Goal: Task Accomplishment & Management: Manage account settings

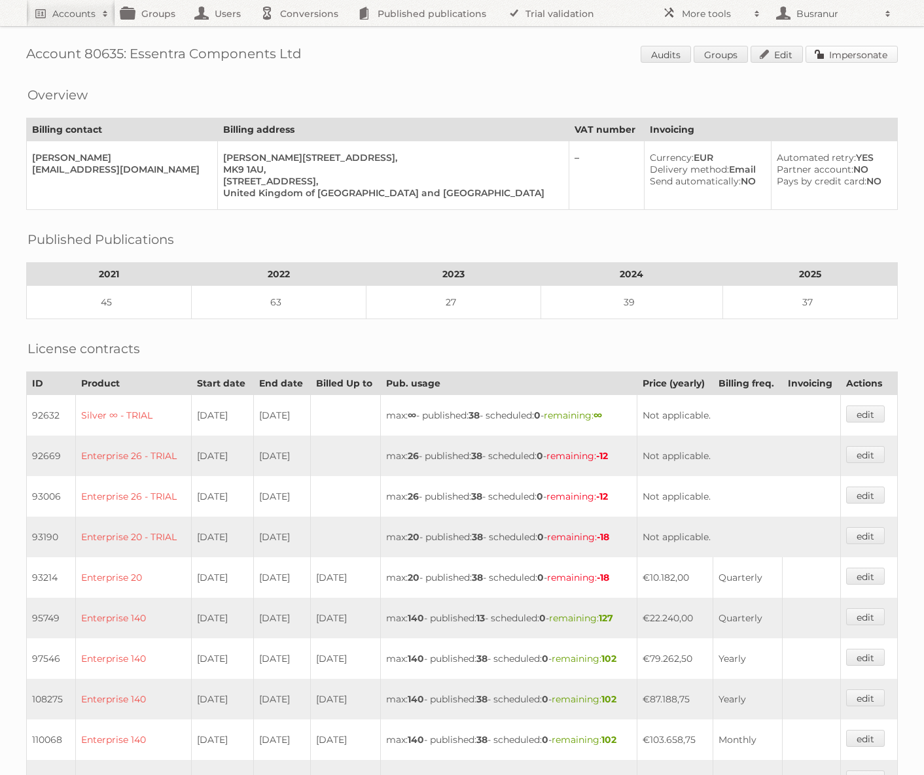
click at [867, 56] on link "Impersonate" at bounding box center [851, 54] width 92 height 17
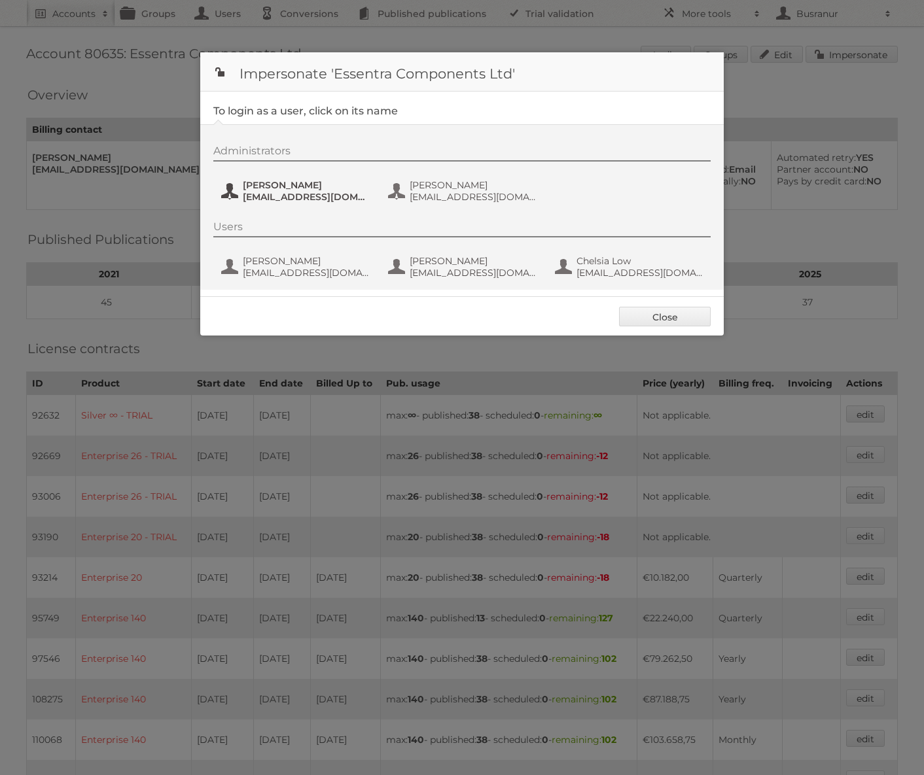
click at [325, 187] on span "Christoph Muehlenbeck" at bounding box center [306, 185] width 127 height 12
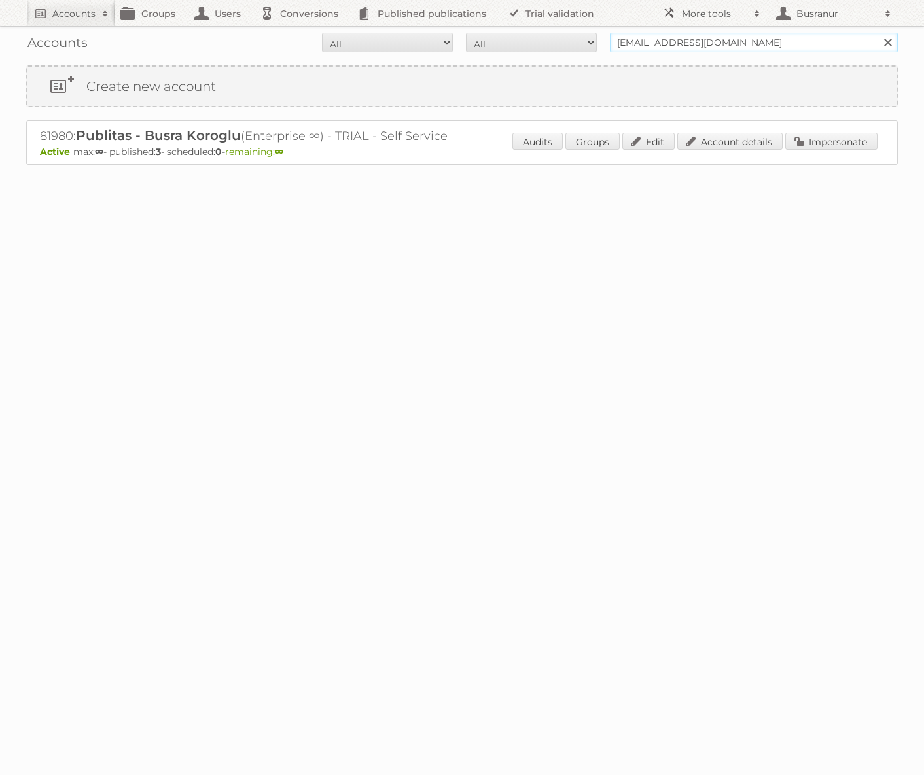
click at [799, 45] on input "busranur@publitas.com" at bounding box center [754, 43] width 288 height 20
paste input "Cheil Romania SRL"
type input "Cheil [GEOGRAPHIC_DATA] SRL"
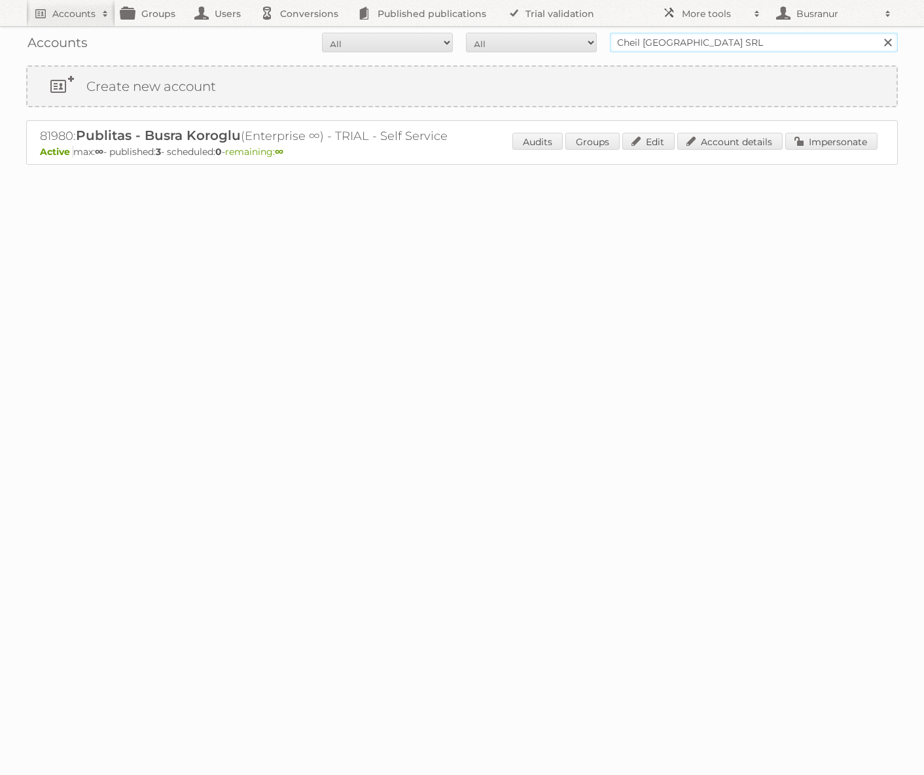
click at [877, 33] on input "Search" at bounding box center [887, 43] width 20 height 20
click at [858, 141] on link "Impersonate" at bounding box center [831, 141] width 92 height 17
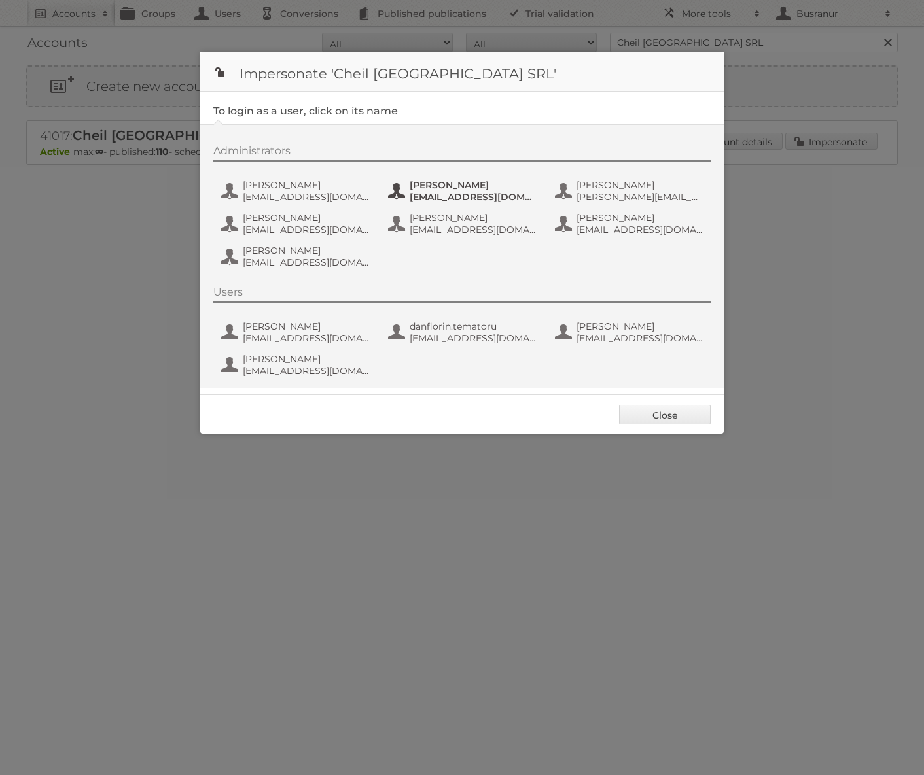
click at [461, 194] on span "bogdan_lupu@carrefour.com" at bounding box center [472, 197] width 127 height 12
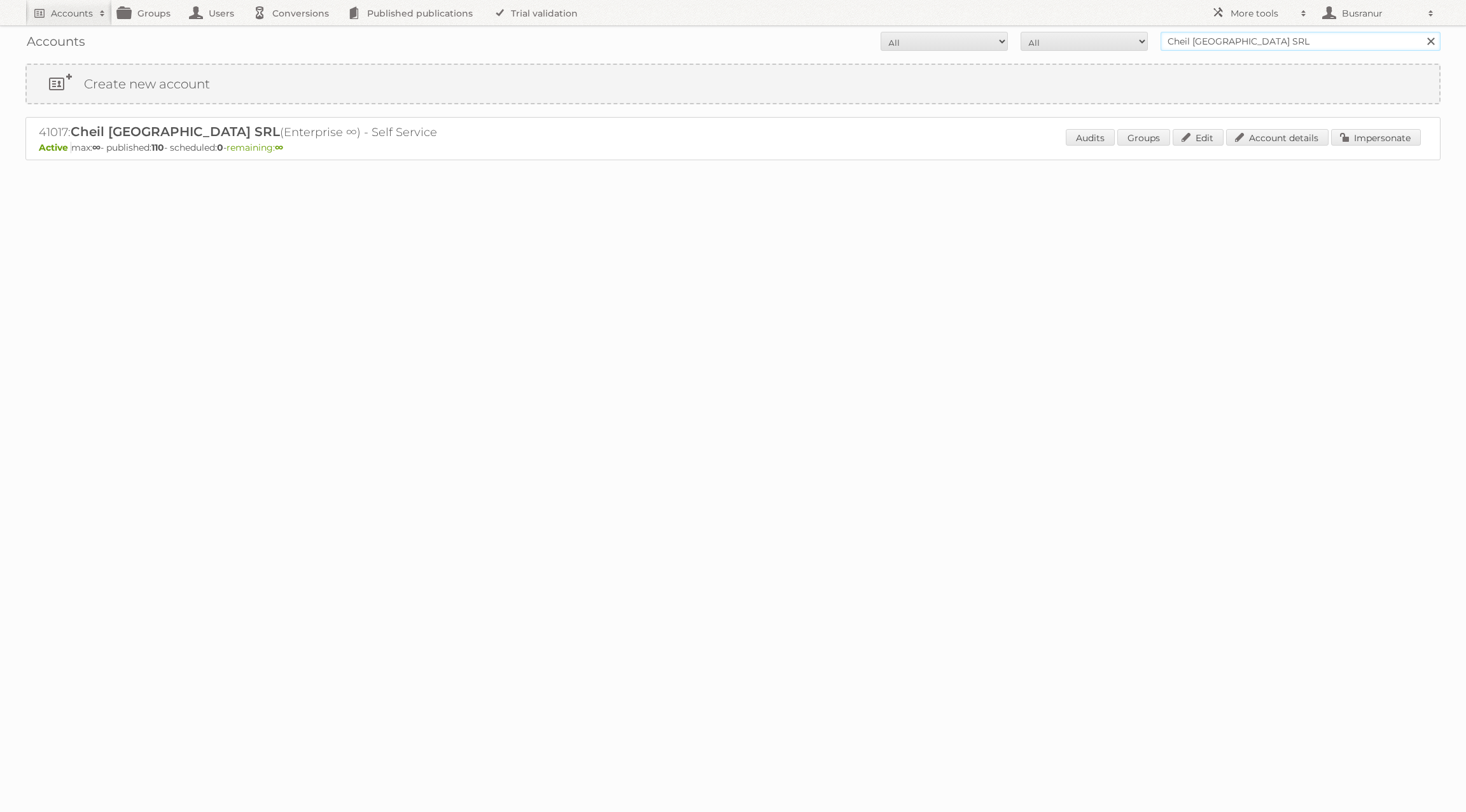
click at [1261, 45] on input "Cheil [GEOGRAPHIC_DATA] SRL" at bounding box center [1301, 42] width 280 height 19
click at [1261, 45] on input "Cheil Romania SRL" at bounding box center [1301, 42] width 280 height 19
paste input "[PERSON_NAME][EMAIL_ADDRESS][DOMAIN_NAME]"
type input "w.rozendaal@hk.boekenvoordeel.nl"
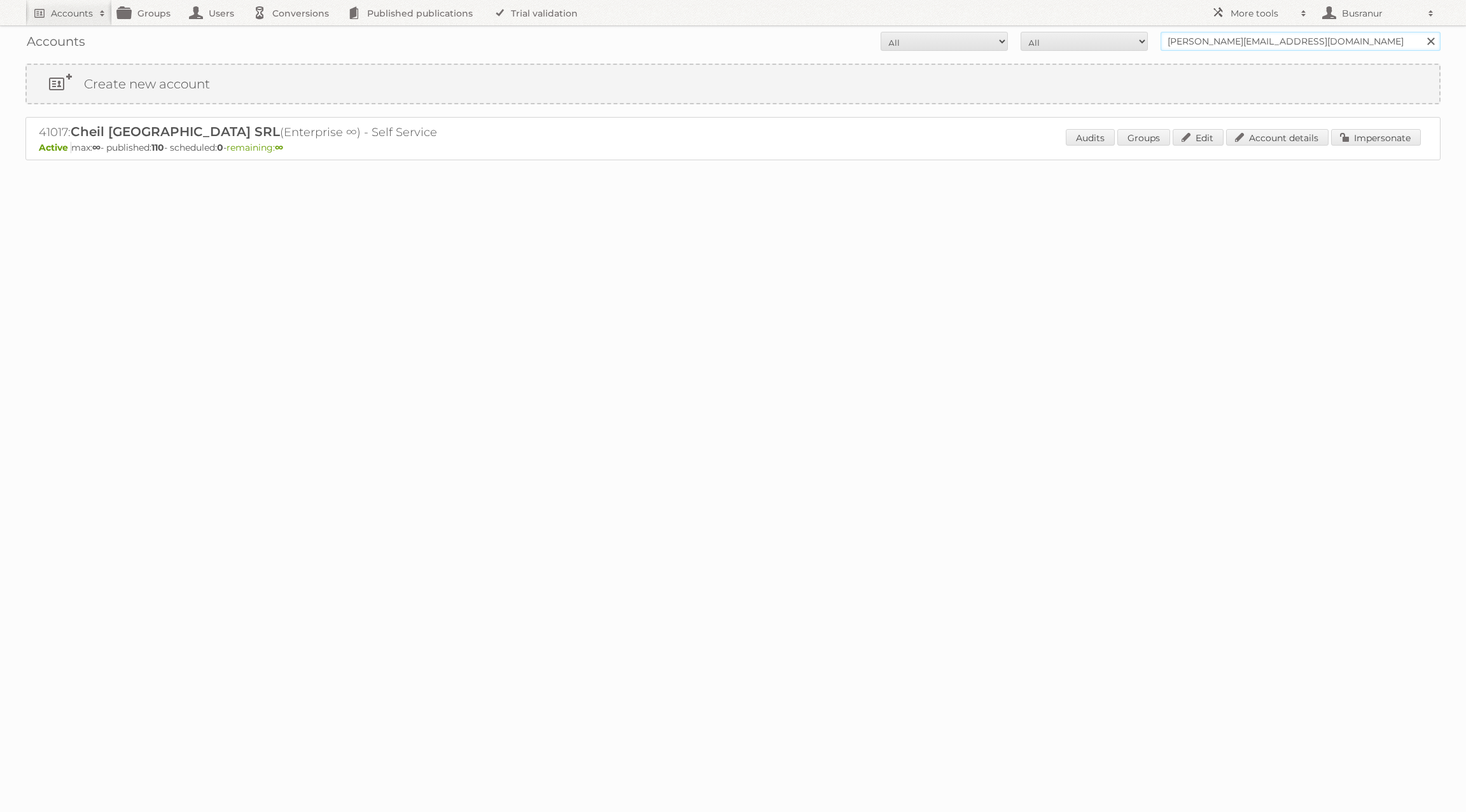
click at [1421, 32] on input "Search" at bounding box center [1431, 42] width 19 height 19
click at [1269, 138] on link "Account details" at bounding box center [1277, 137] width 102 height 17
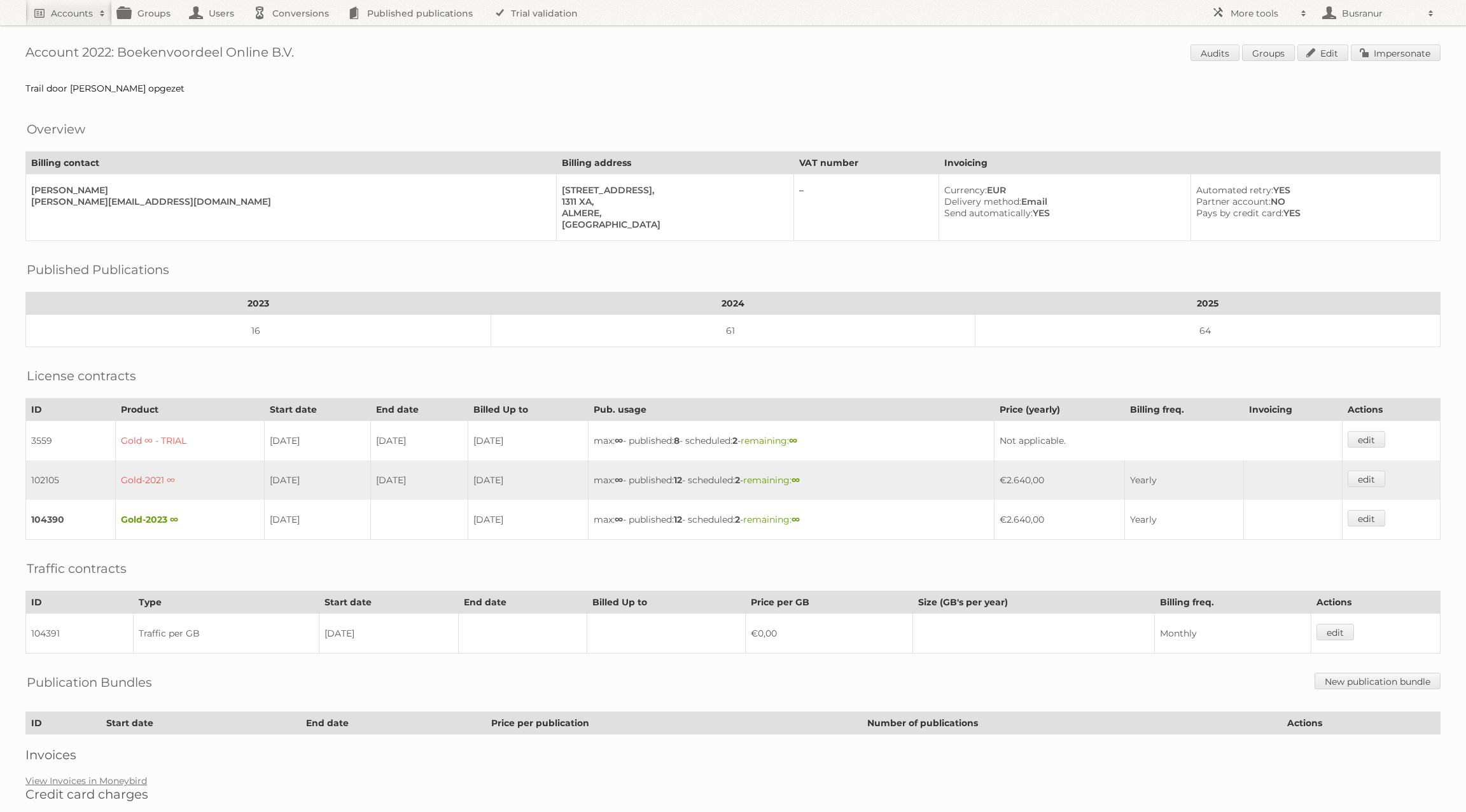
click at [86, 787] on h2 "Credit card charges" at bounding box center [733, 794] width 1415 height 16
click at [93, 775] on link "View Invoices in Moneybird" at bounding box center [86, 781] width 122 height 12
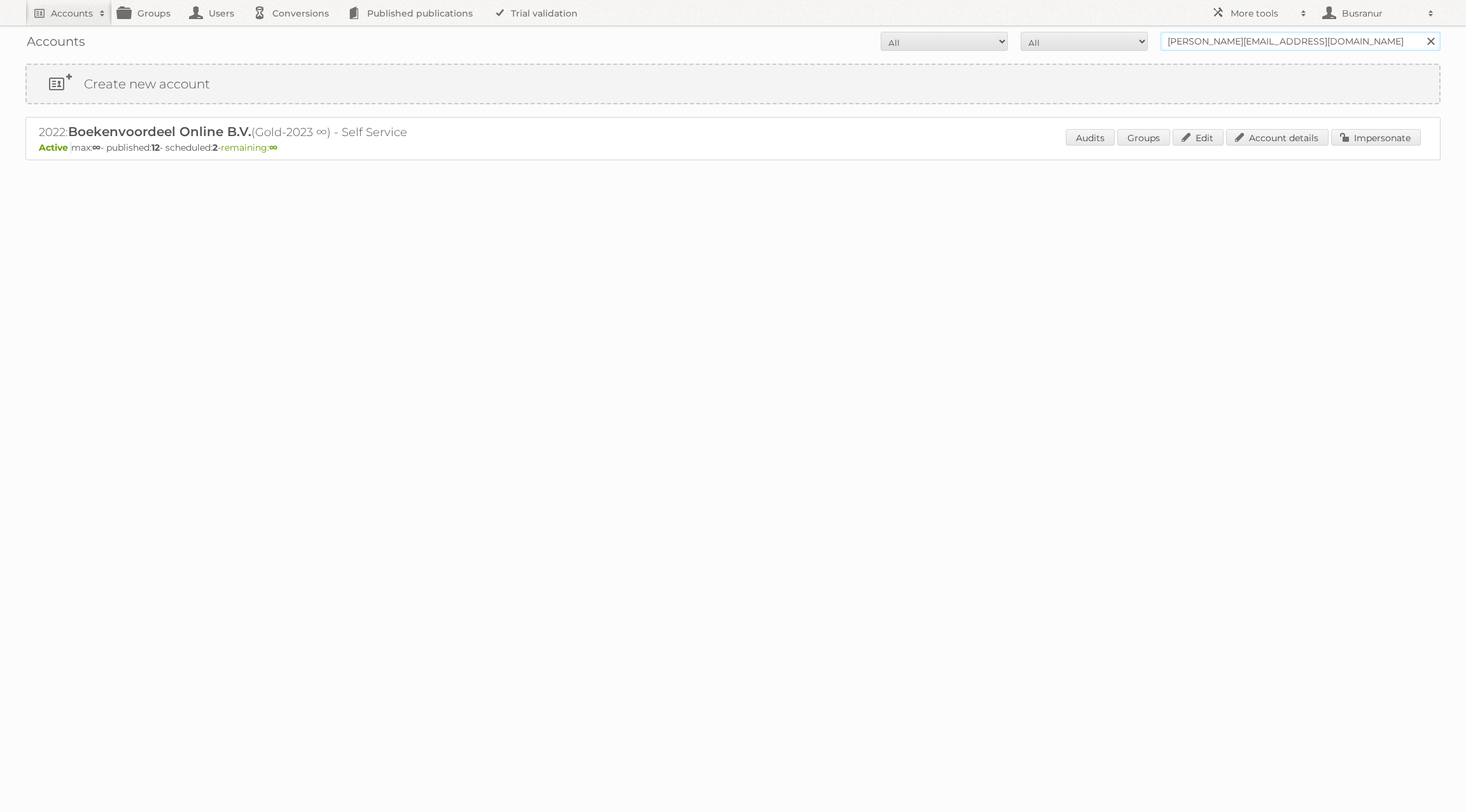
click at [1293, 40] on input "w.rozendaal@hk.boekenvoordeel.nl" at bounding box center [1301, 42] width 280 height 19
paste input "jonathan@bokara.com"
type input "jonathan@bokara.com"
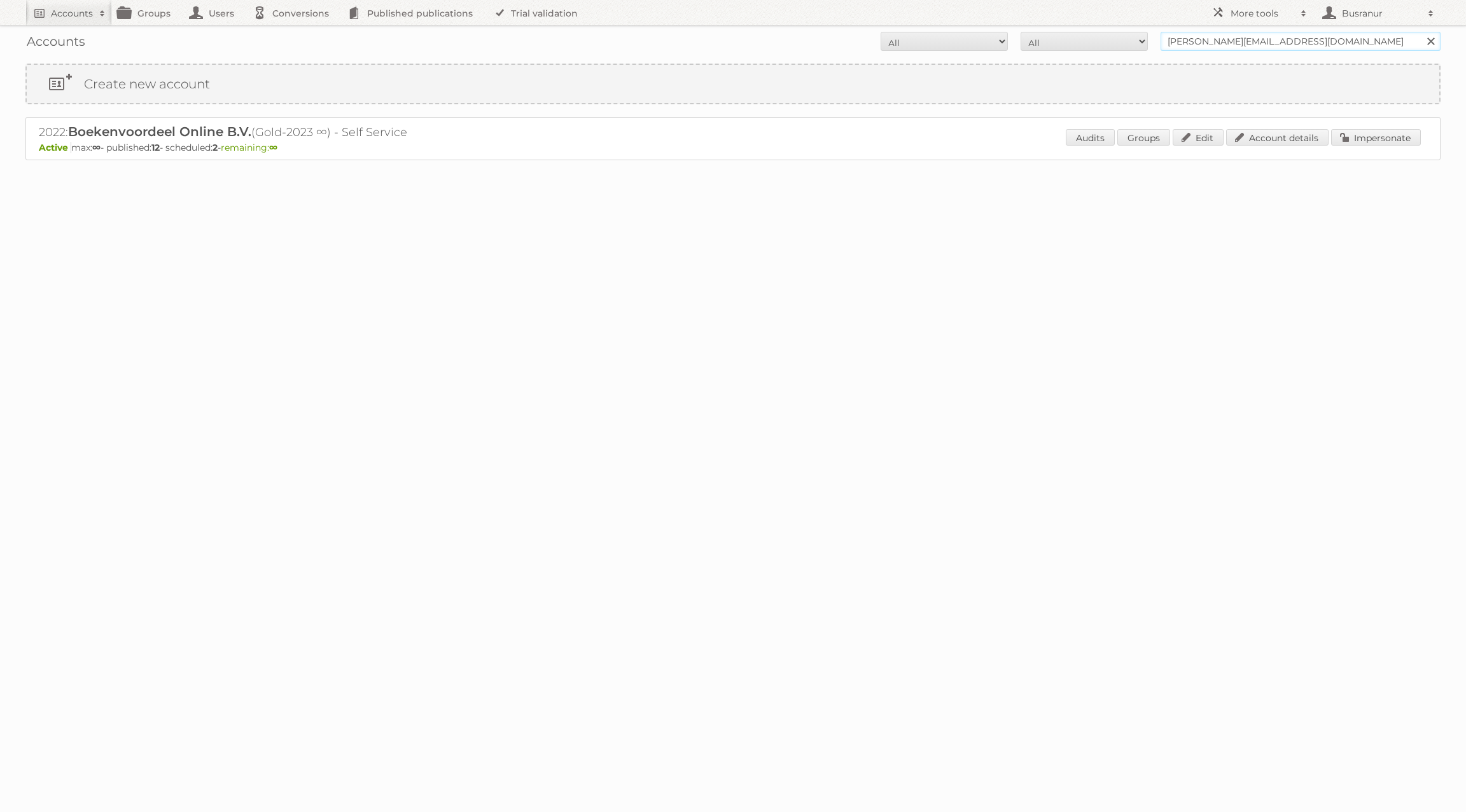
click at [1421, 32] on input "Search" at bounding box center [1431, 42] width 19 height 19
click at [1270, 141] on link "Account details" at bounding box center [1277, 137] width 102 height 17
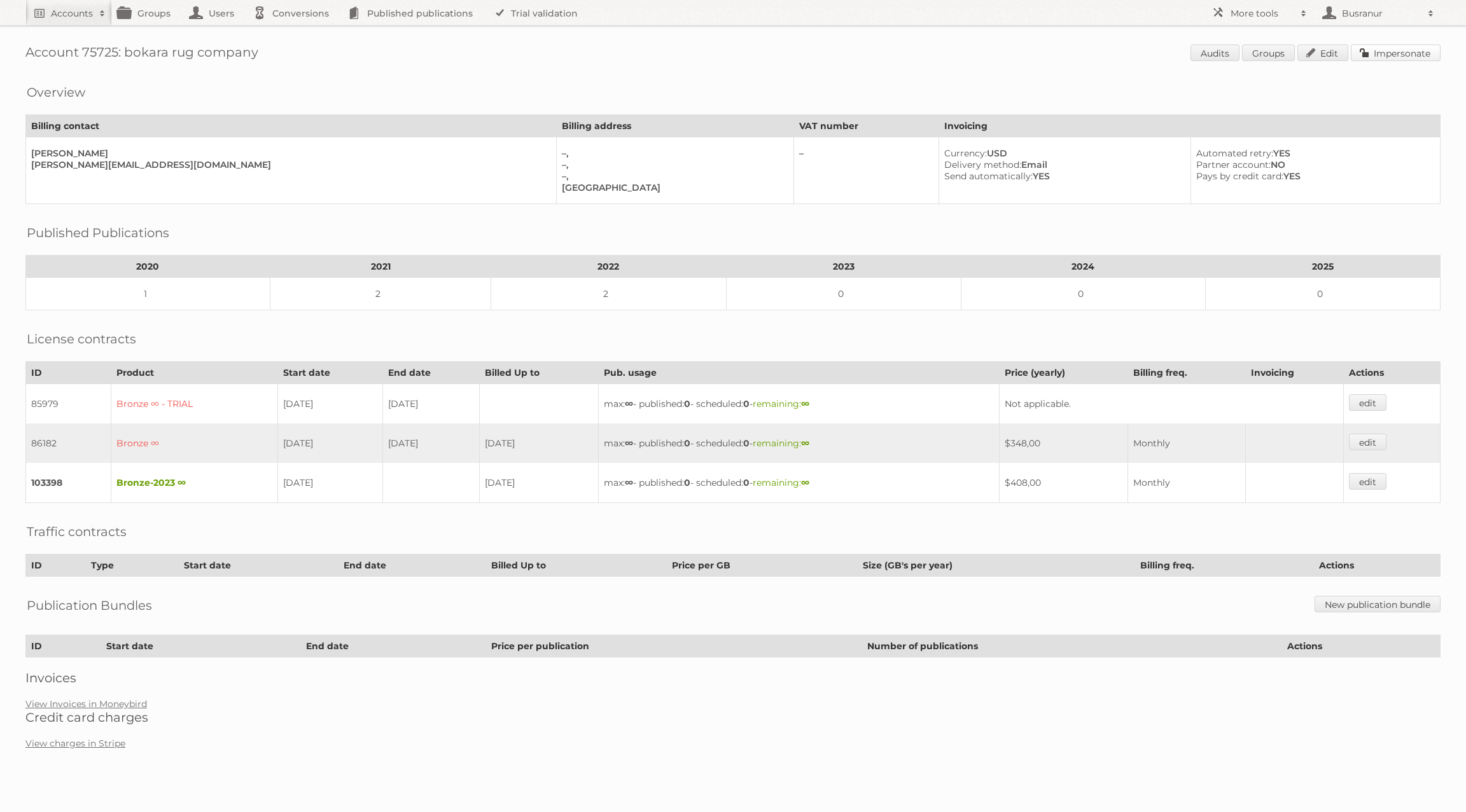
click at [1384, 55] on link "Impersonate" at bounding box center [1396, 53] width 89 height 17
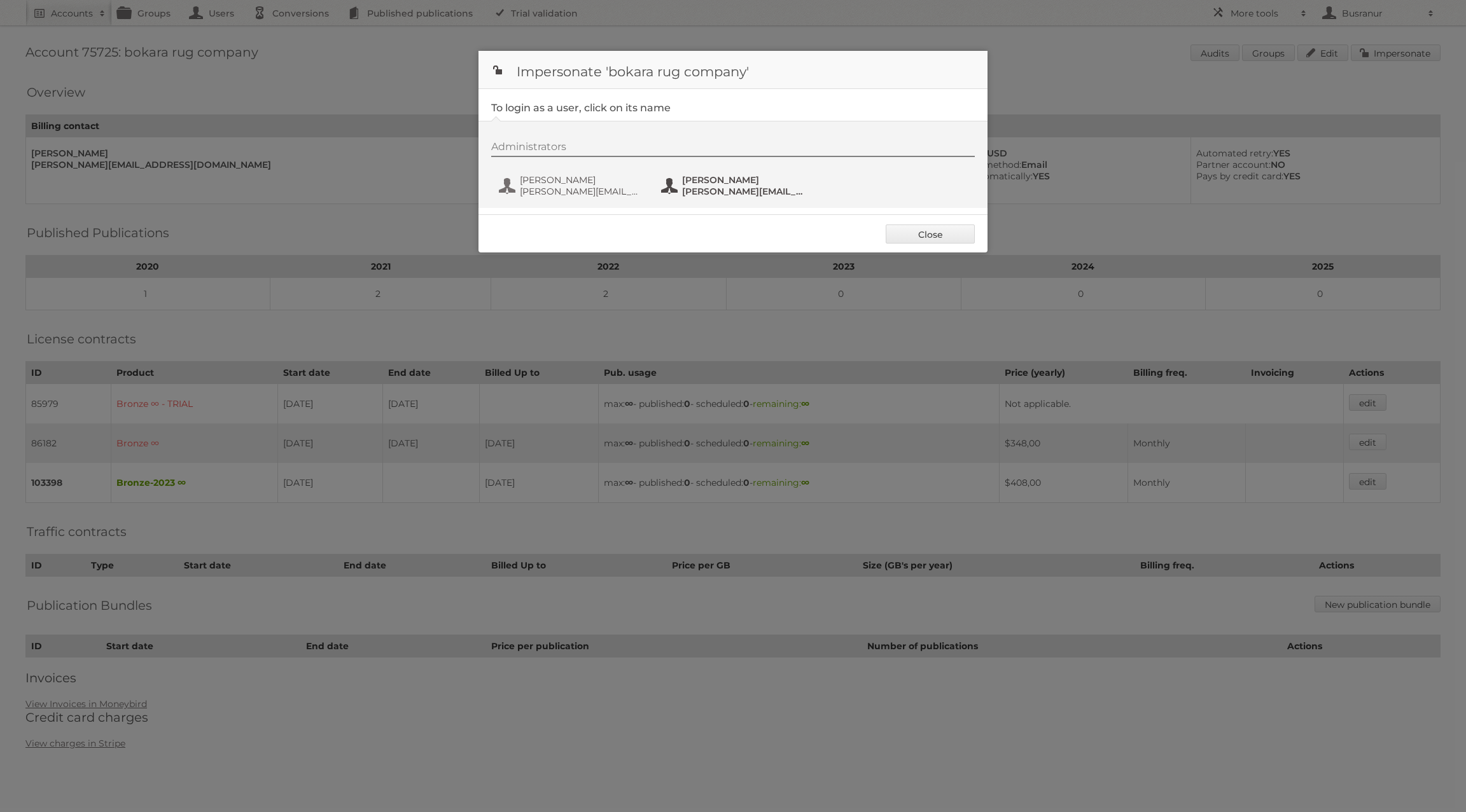
click at [726, 186] on span "[PERSON_NAME][EMAIL_ADDRESS][DOMAIN_NAME]" at bounding box center [743, 192] width 124 height 12
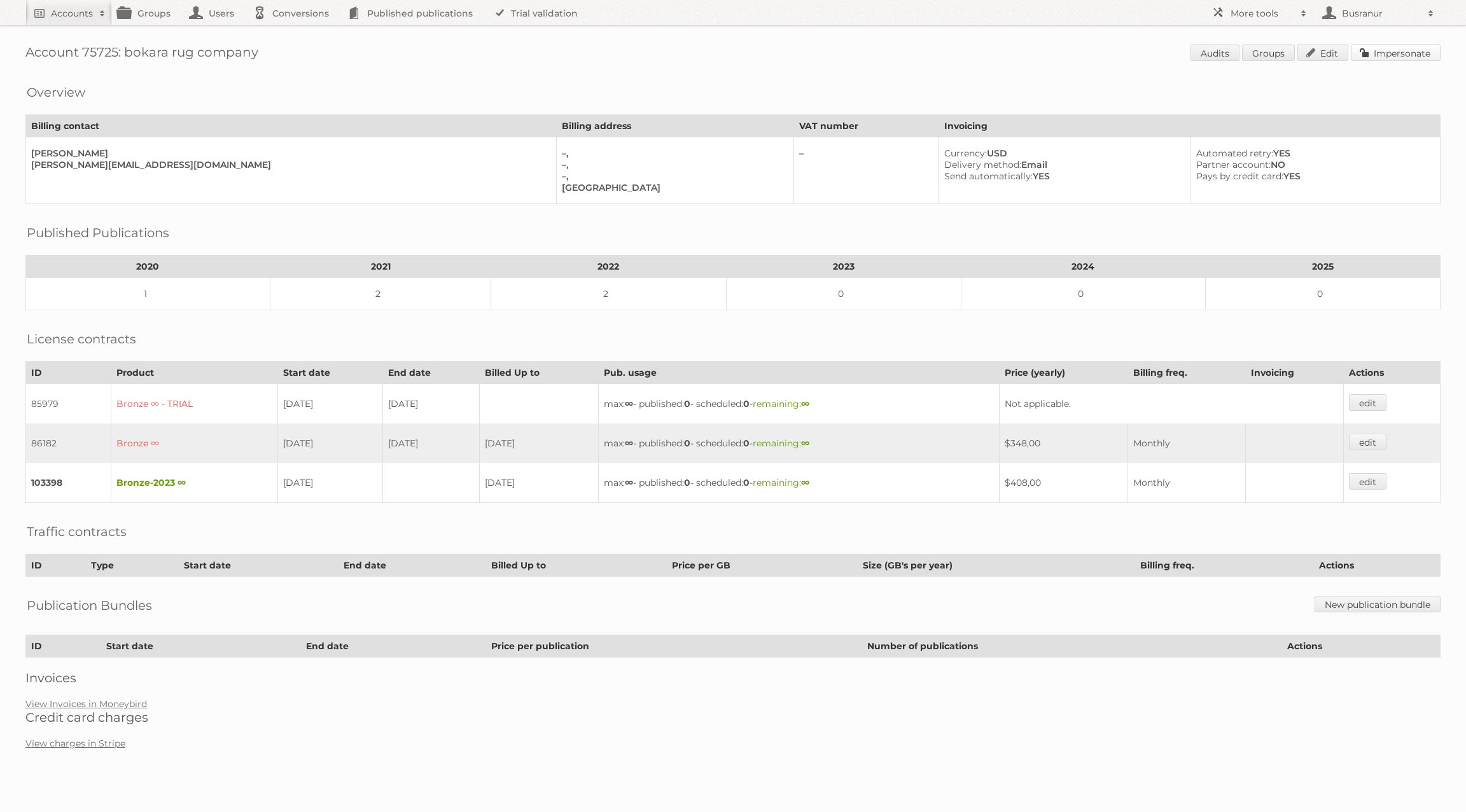
click at [1430, 53] on link "Impersonate" at bounding box center [1396, 53] width 89 height 17
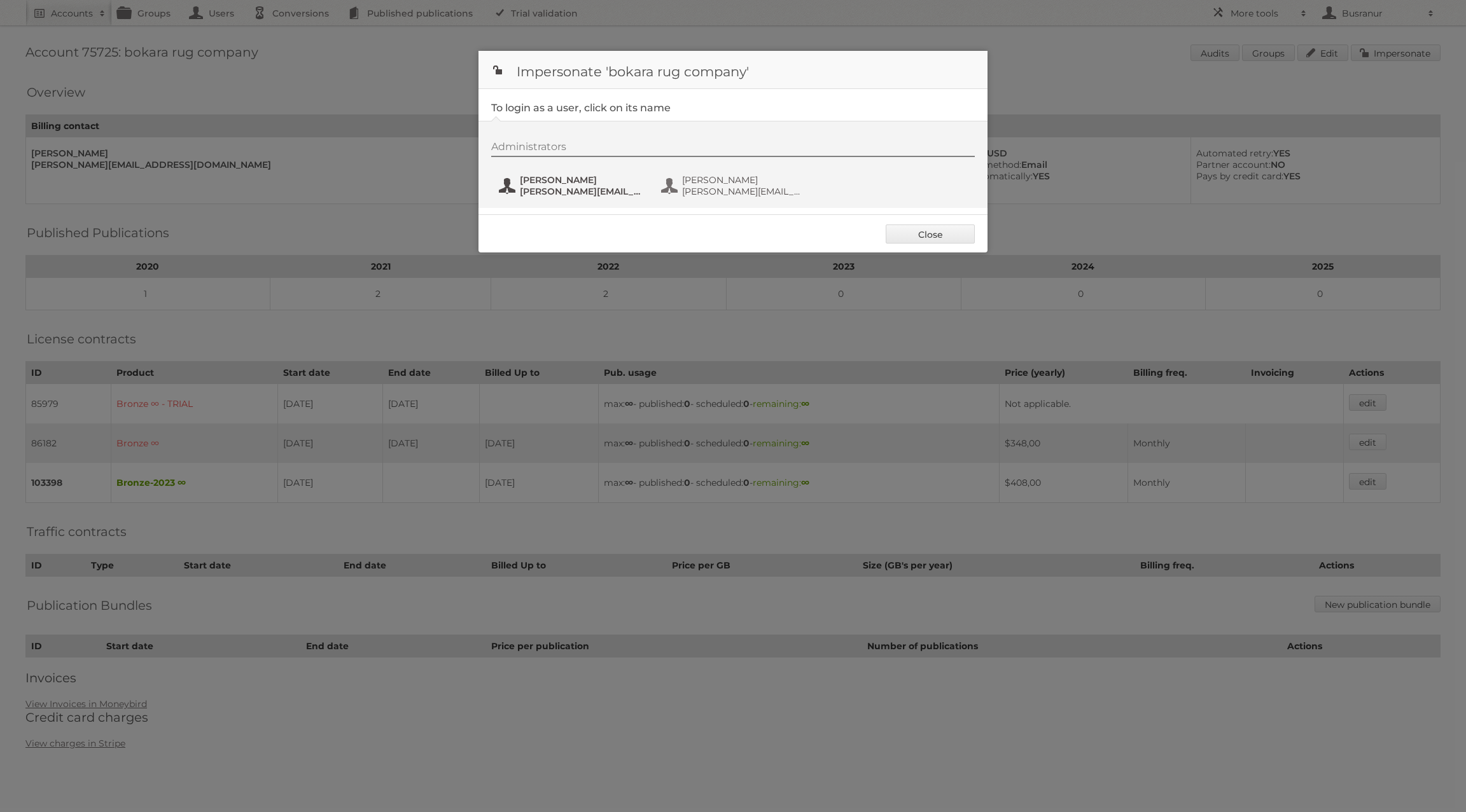
click at [533, 191] on span "[PERSON_NAME][EMAIL_ADDRESS][DOMAIN_NAME]" at bounding box center [581, 192] width 124 height 12
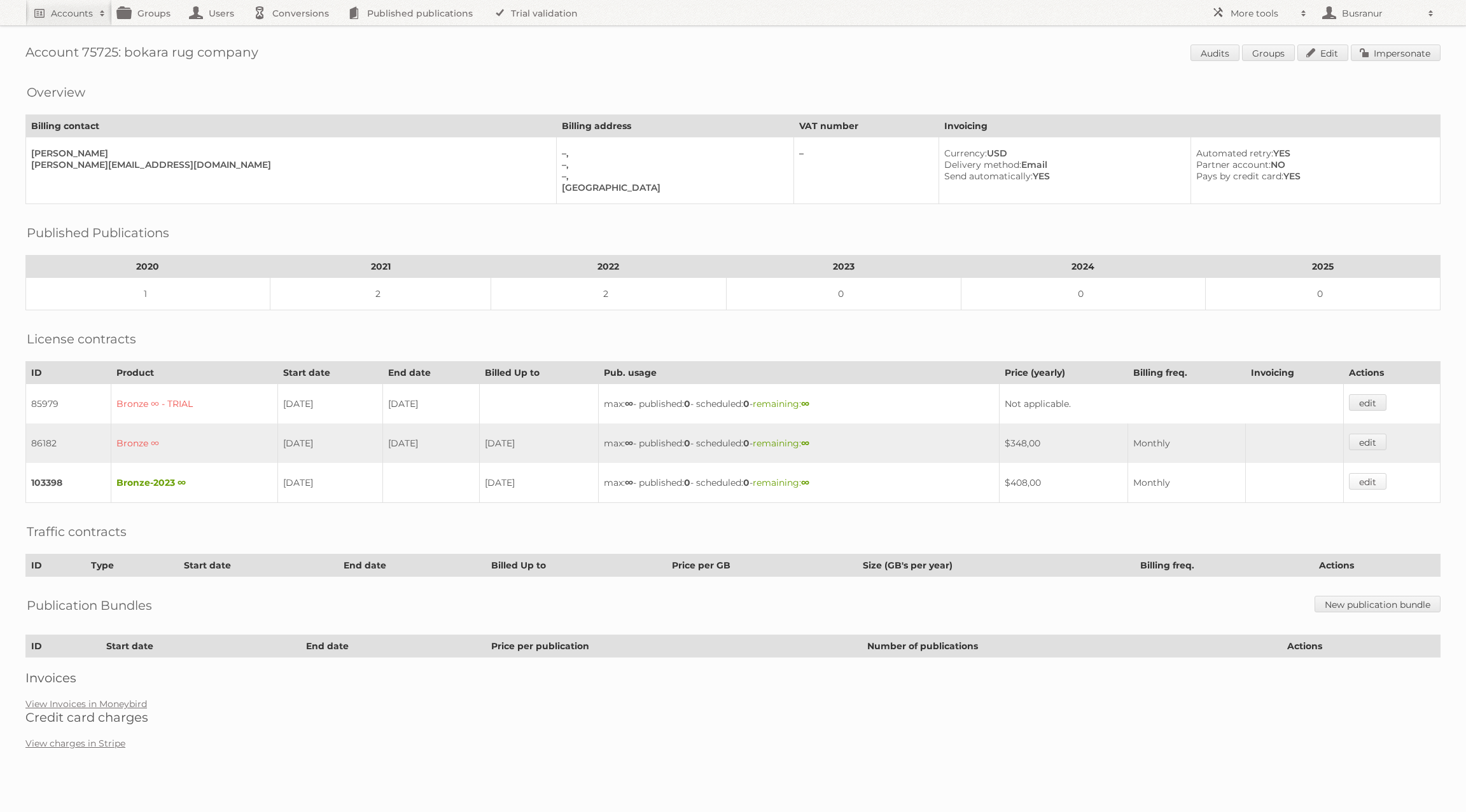
click at [1369, 474] on link "edit" at bounding box center [1368, 481] width 38 height 17
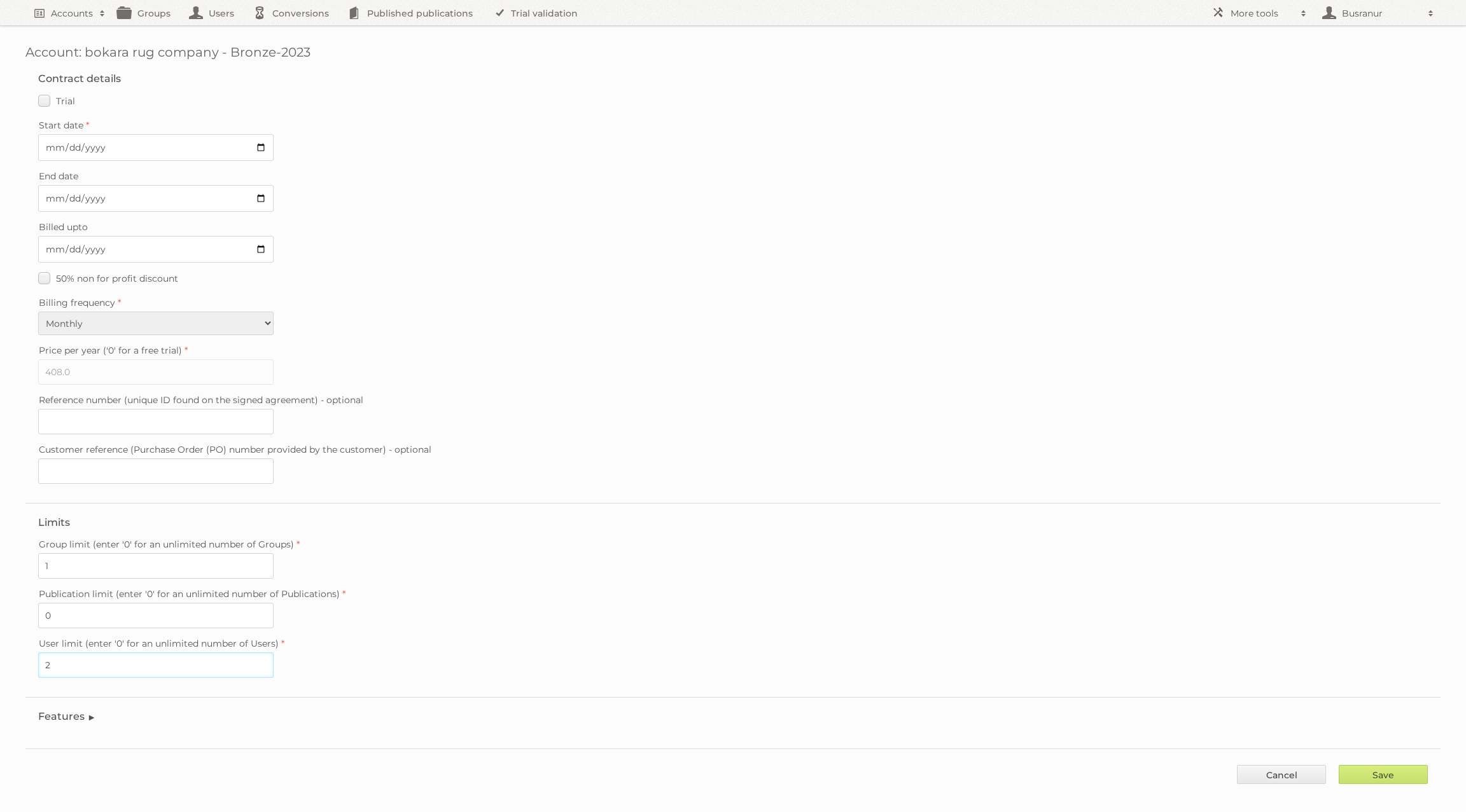
click at [59, 653] on input "2" at bounding box center [156, 665] width 235 height 25
type input "1"
click at [1384, 765] on input "Save" at bounding box center [1383, 775] width 89 height 19
type input "..."
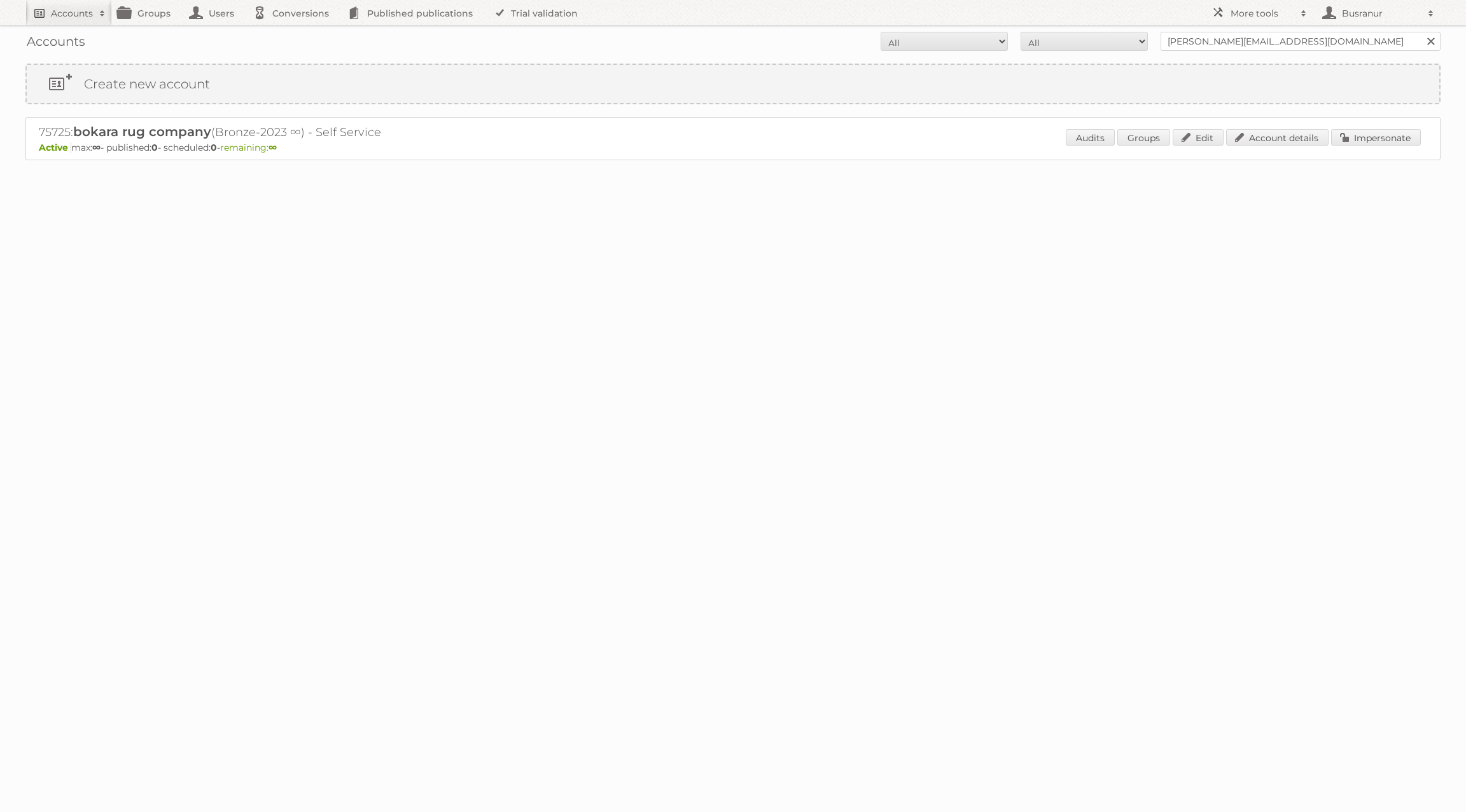
click at [71, 16] on h2 "Accounts" at bounding box center [71, 13] width 42 height 13
paste input"] "[EMAIL_ADDRESS][DOMAIN_NAME]"
type input"] "[EMAIL_ADDRESS][DOMAIN_NAME]"
click at [294, 32] on input "Search" at bounding box center [304, 42] width 19 height 19
click at [1219, 40] on input "office@alispecials.com" at bounding box center [1301, 42] width 280 height 19
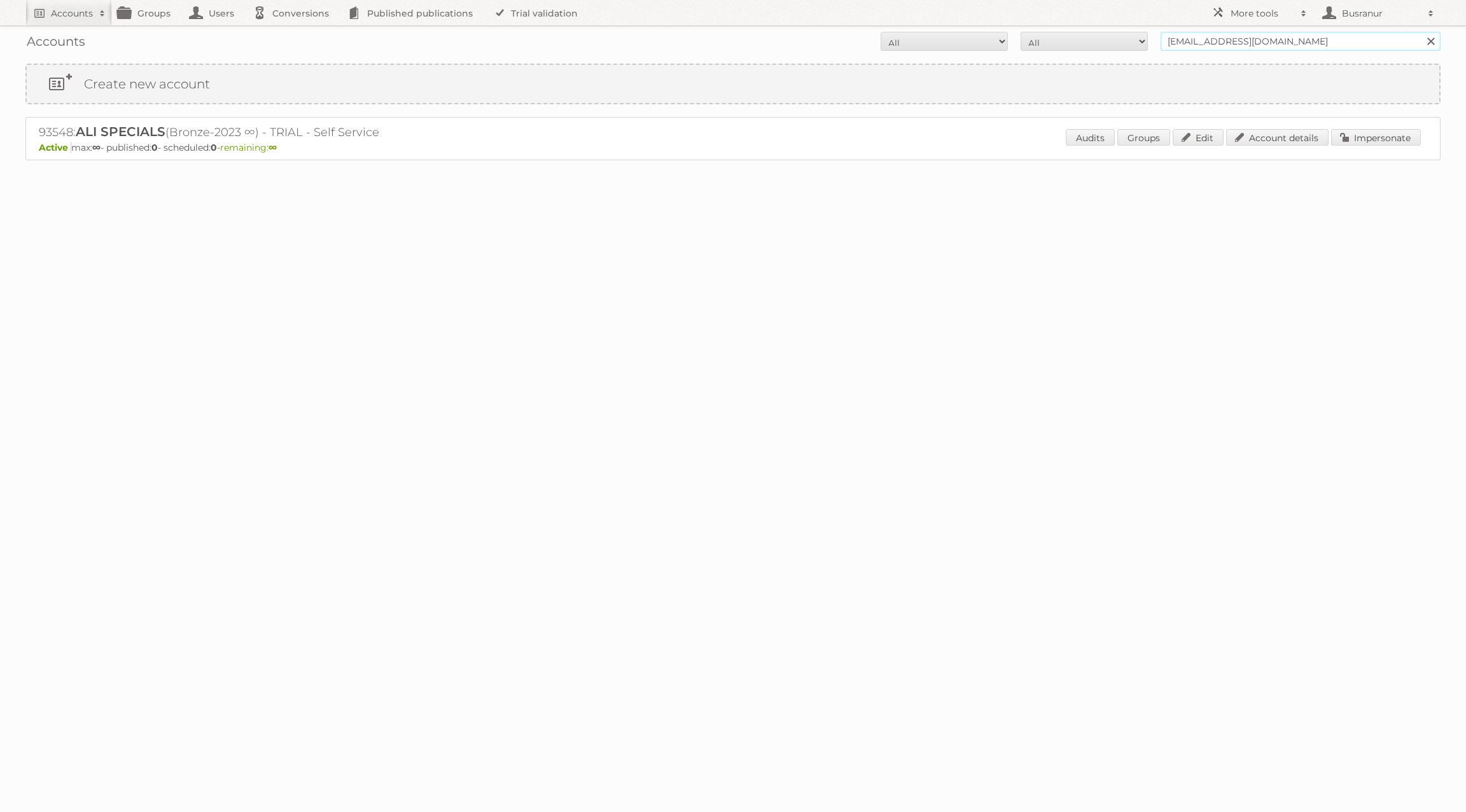
click at [1219, 40] on input "office@alispecials.com" at bounding box center [1301, 42] width 280 height 19
click at [1421, 32] on input "Search" at bounding box center [1431, 42] width 19 height 19
click at [1308, 134] on link "Account details" at bounding box center [1277, 137] width 102 height 17
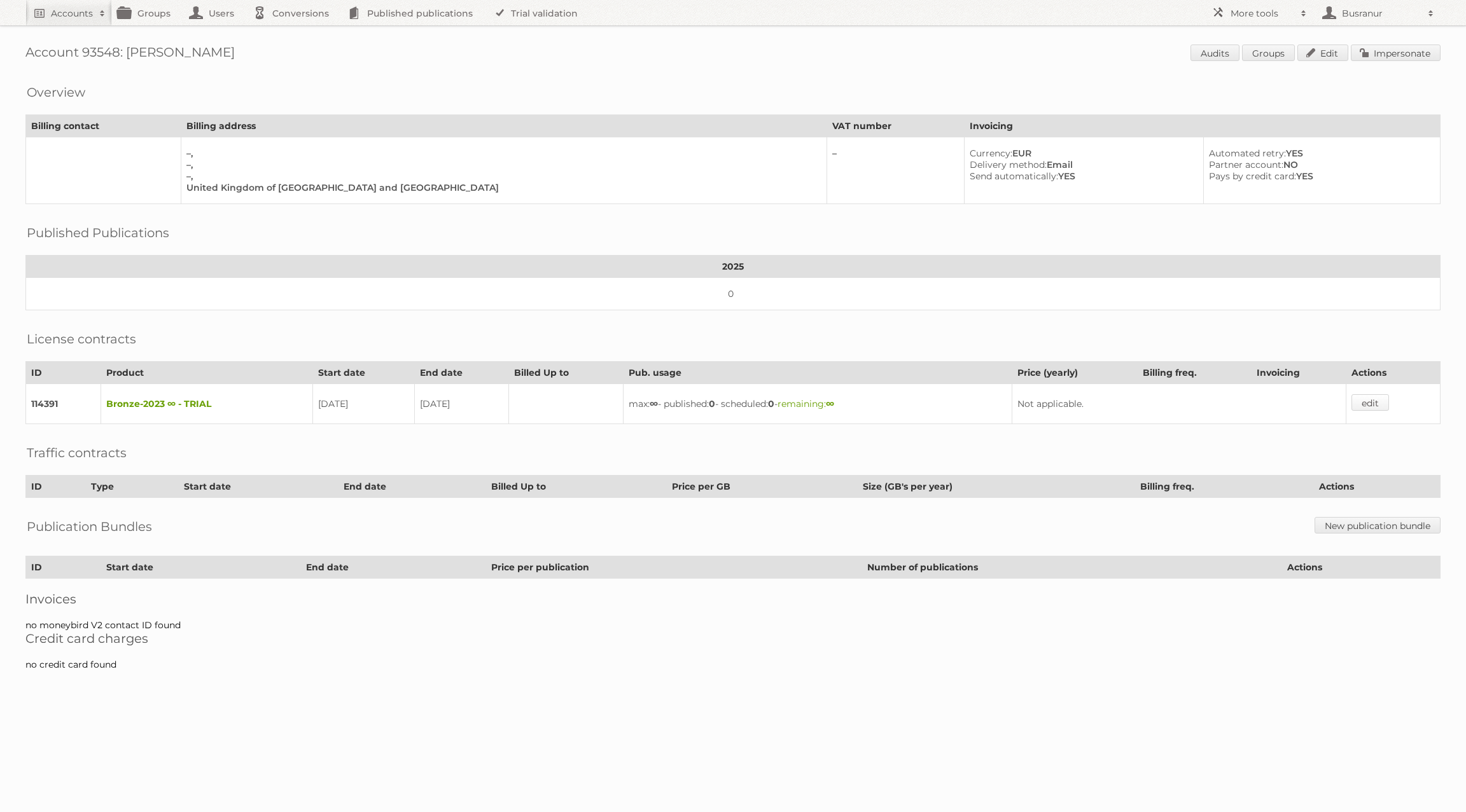
click at [1389, 395] on link "edit" at bounding box center [1370, 403] width 38 height 17
click at [1329, 50] on link "Edit" at bounding box center [1323, 53] width 51 height 17
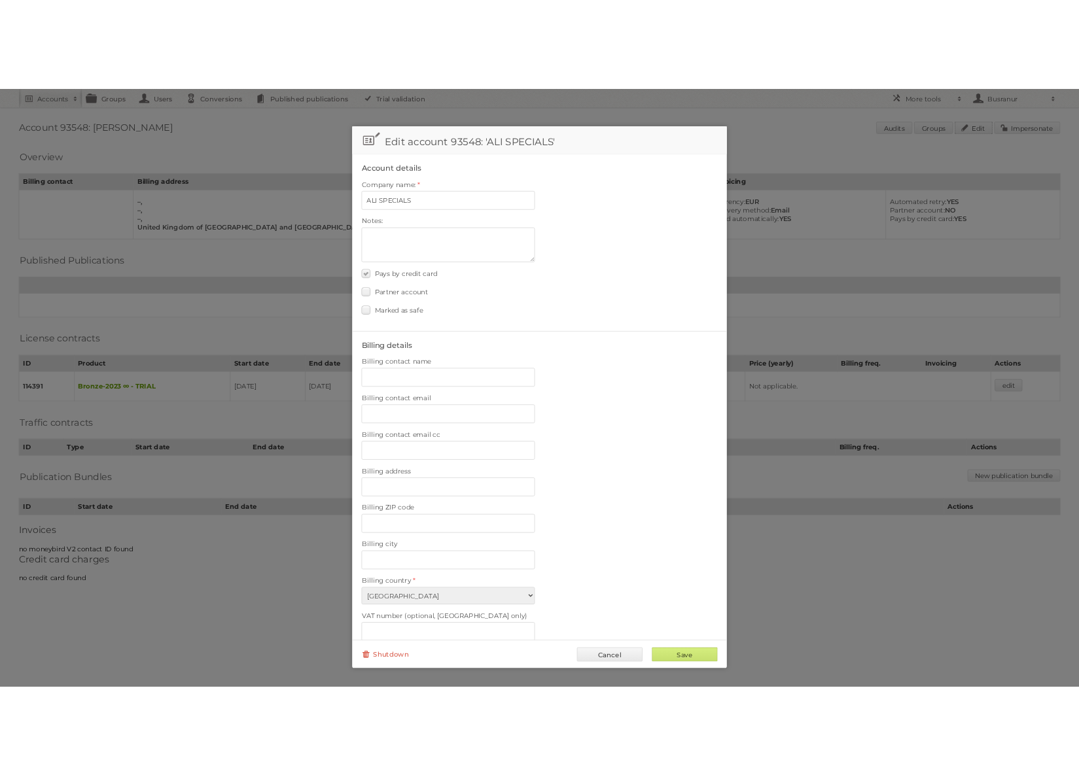
scroll to position [198, 0]
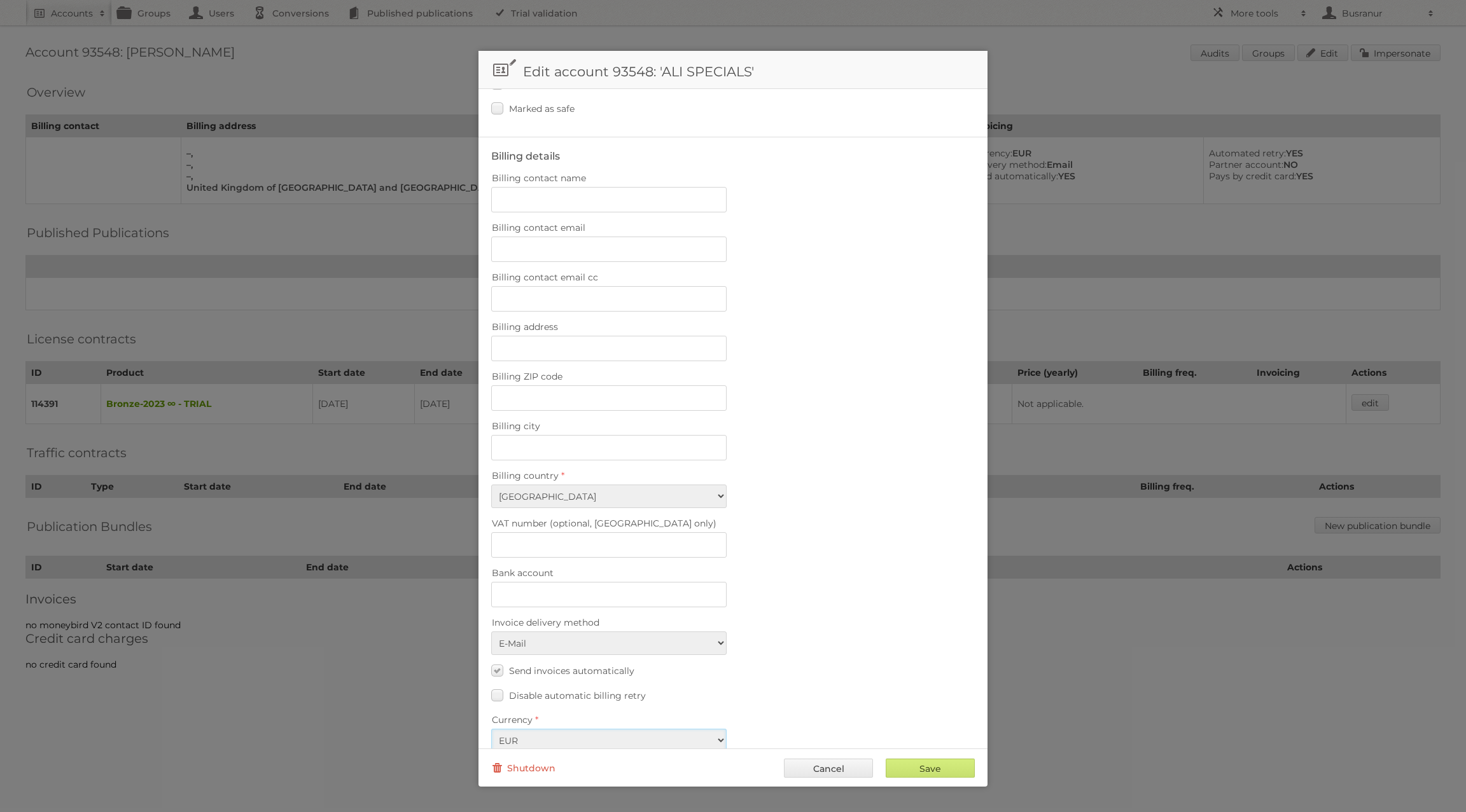
click at [669, 729] on select "EUR USD" at bounding box center [609, 741] width 235 height 23
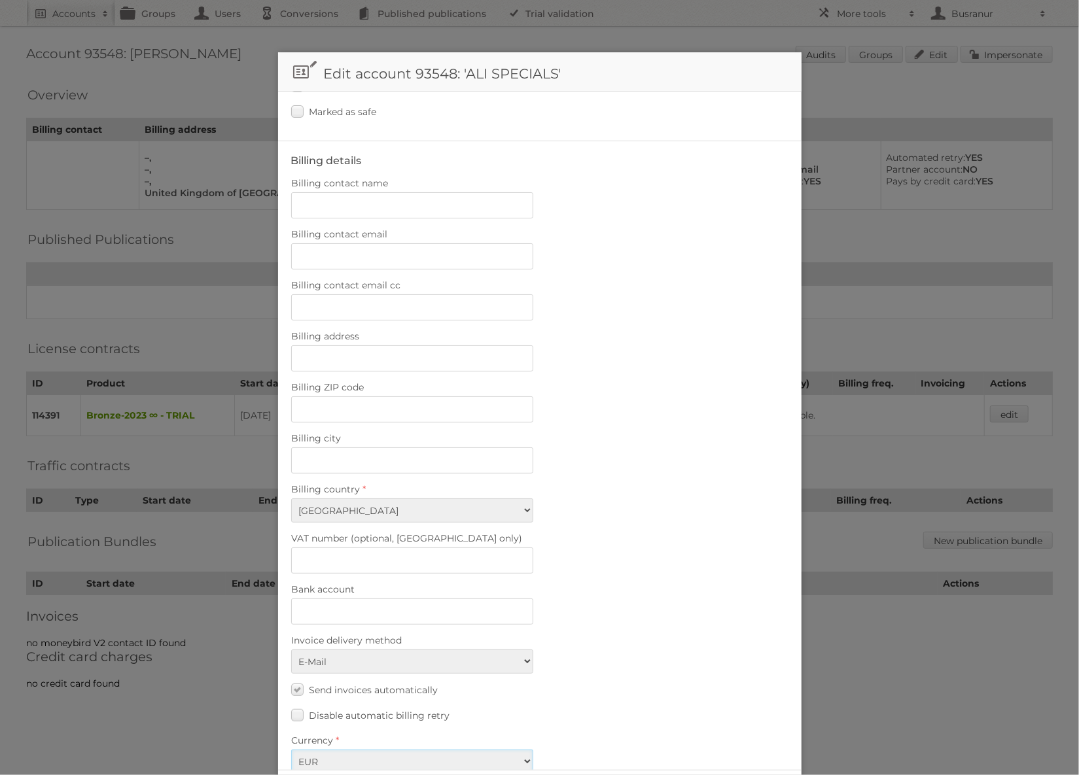
scroll to position [0, 0]
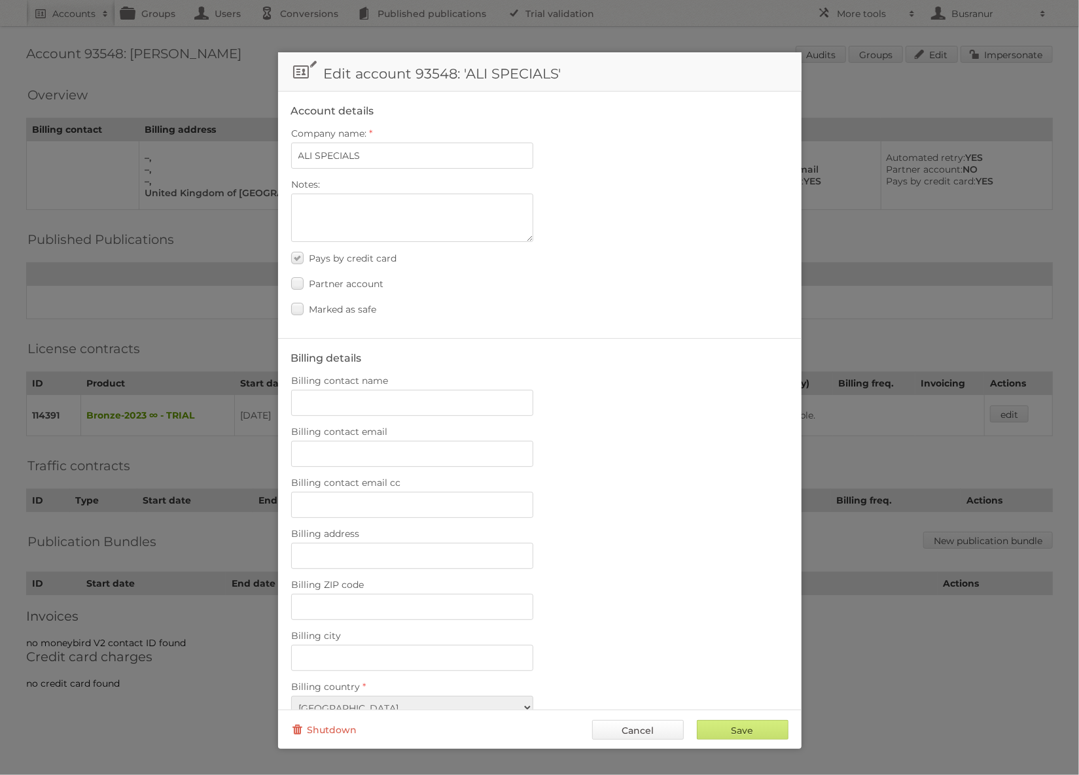
click at [646, 729] on link "Cancel" at bounding box center [638, 730] width 92 height 20
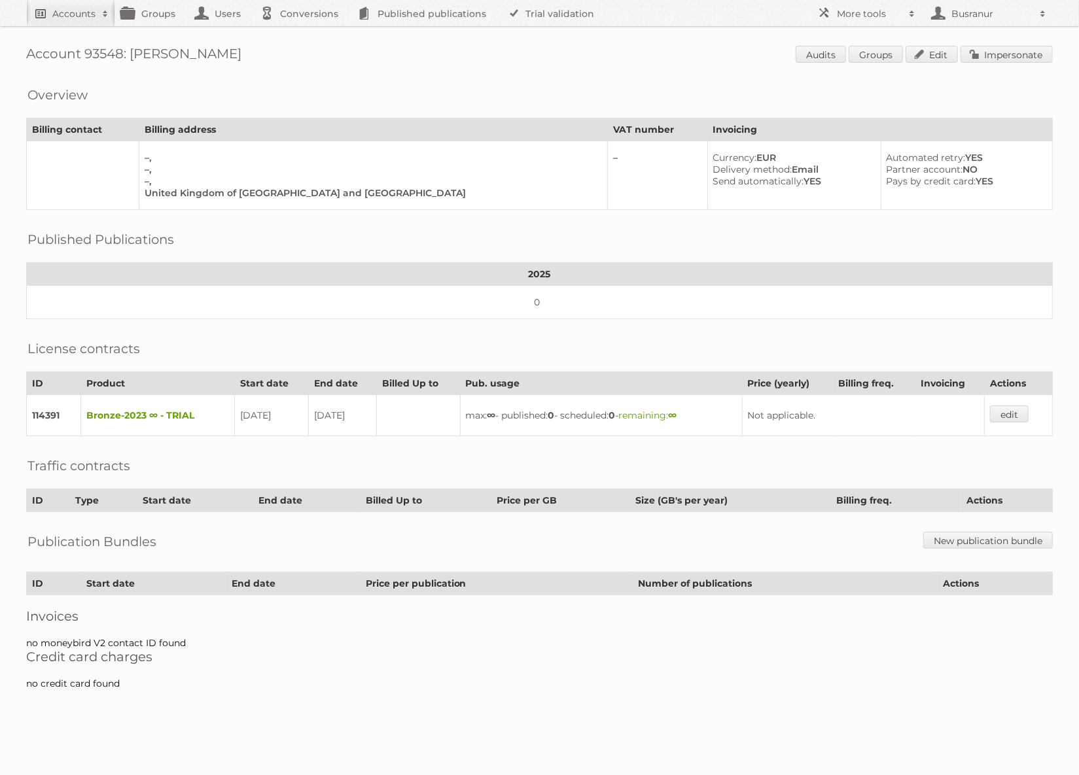
click at [58, 14] on h2 "Accounts" at bounding box center [73, 13] width 43 height 13
paste input"] "Cheil Romania SRL"
type input"] "Cheil Romania SRL"
click at [302, 33] on input "Search" at bounding box center [312, 43] width 20 height 20
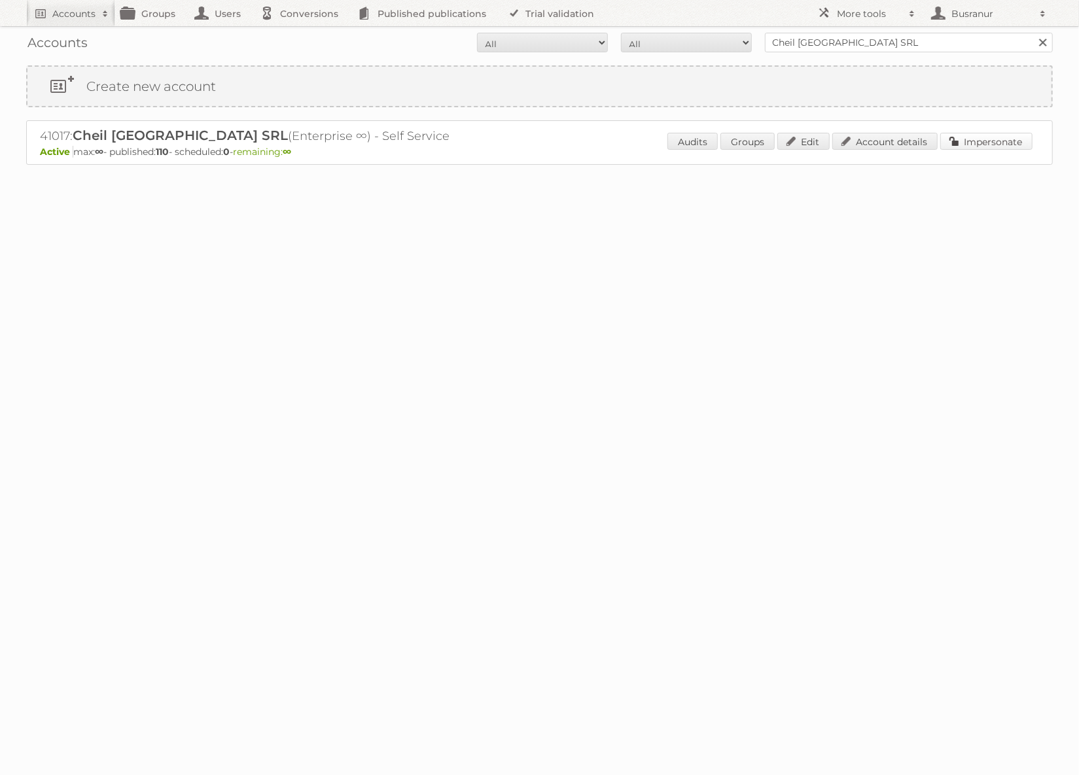
click at [1012, 139] on link "Impersonate" at bounding box center [986, 141] width 92 height 17
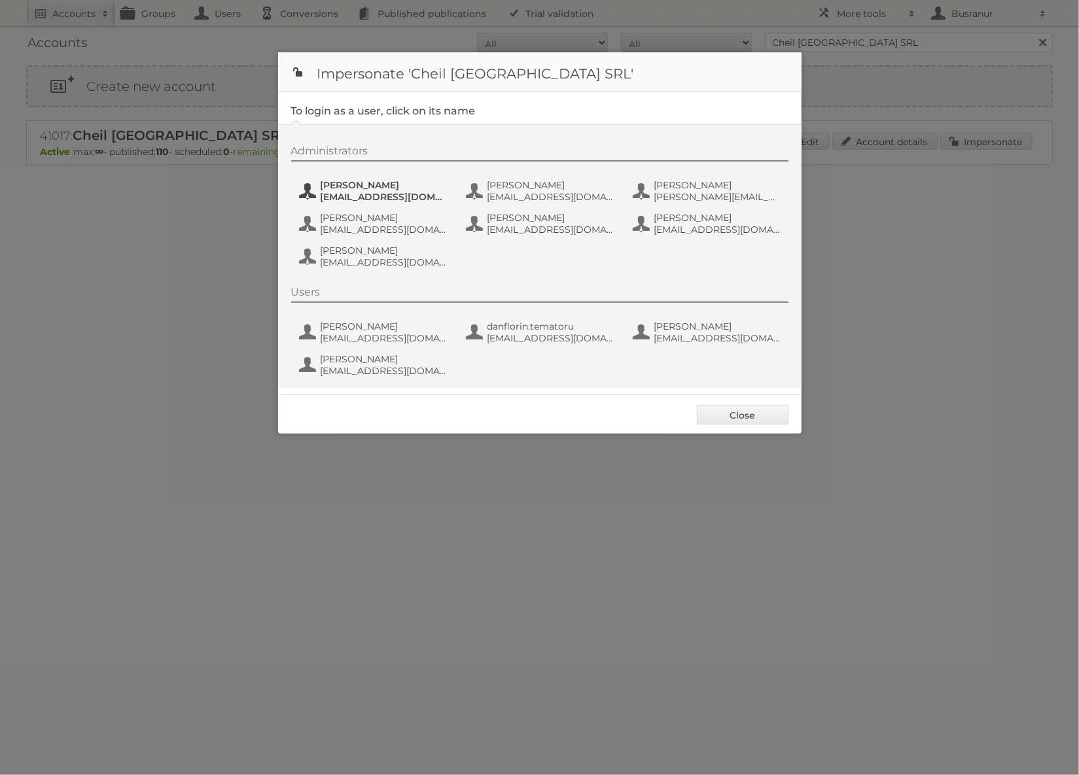
click at [355, 201] on span "andrea_damian@supeco.ro" at bounding box center [384, 197] width 127 height 12
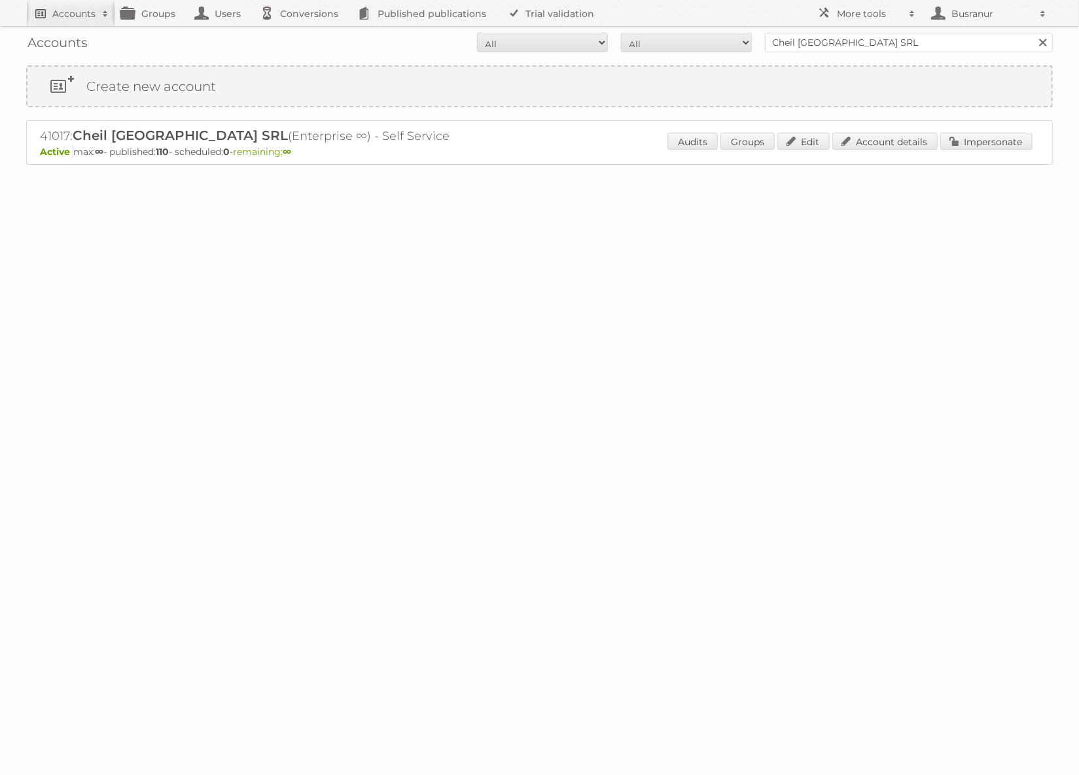
click at [78, 15] on h2 "Accounts" at bounding box center [73, 13] width 43 height 13
type input"] "busranur@publitas.com"
click at [302, 33] on input "Search" at bounding box center [312, 43] width 20 height 20
click at [986, 150] on div "Audits Groups Edit Account details Impersonate" at bounding box center [849, 143] width 365 height 20
click at [985, 144] on link "Impersonate" at bounding box center [986, 141] width 92 height 17
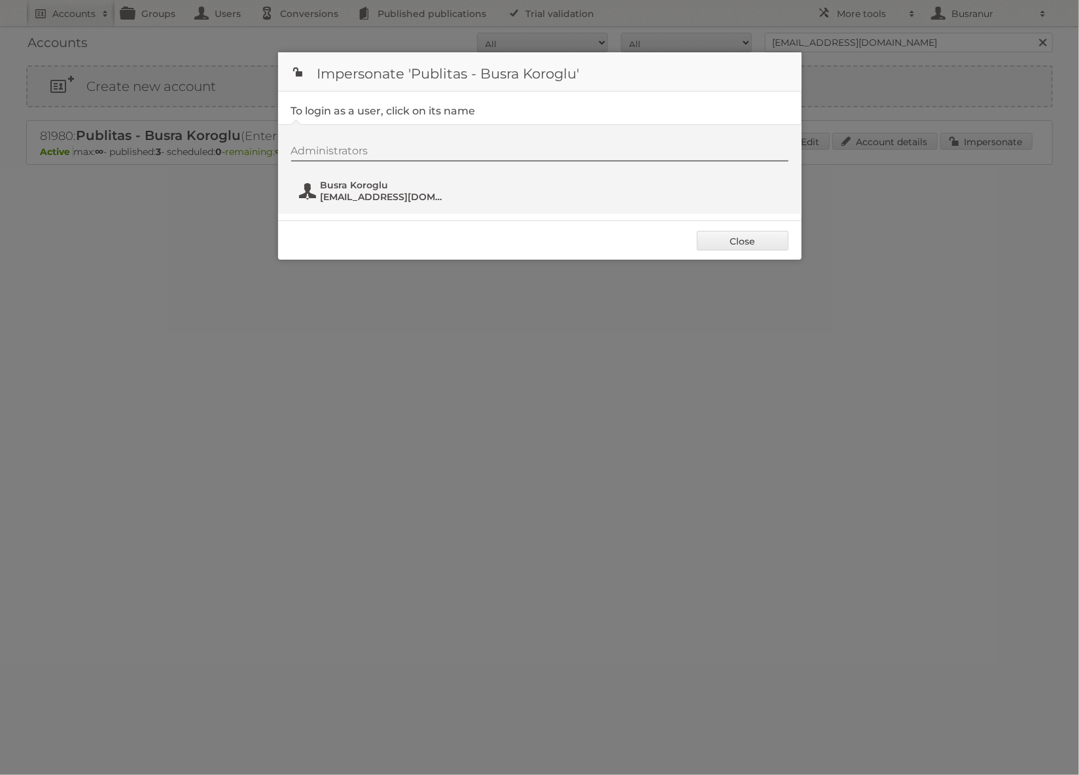
click at [351, 182] on span "Busra Koroglu" at bounding box center [384, 185] width 127 height 12
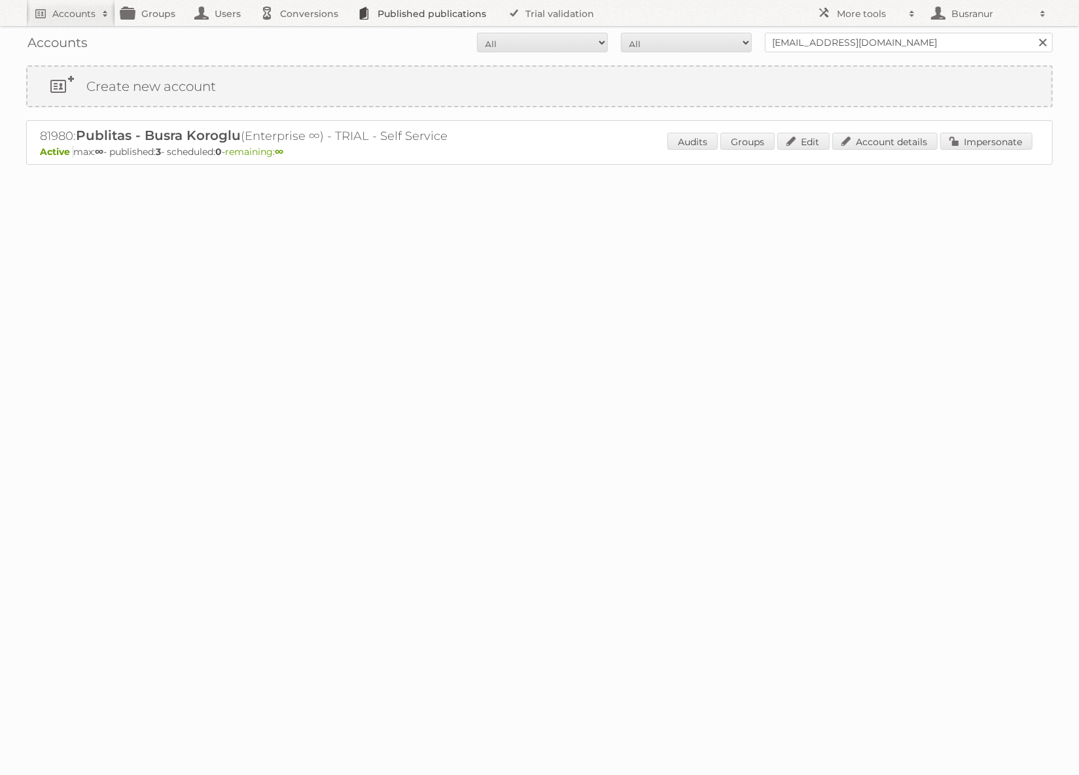
click at [382, 15] on link "Published publications" at bounding box center [425, 13] width 148 height 26
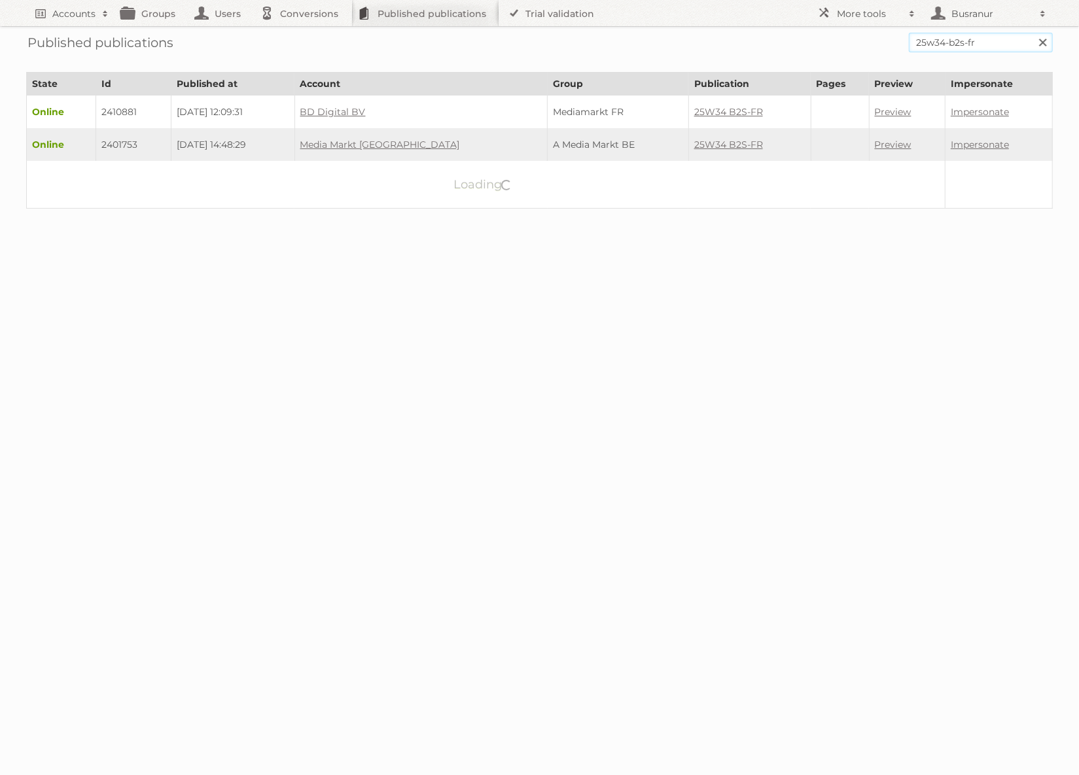
click at [963, 45] on input "25w34-b2s-fr" at bounding box center [981, 43] width 144 height 20
paste input "[URL][DOMAIN_NAME]"
drag, startPoint x: 947, startPoint y: 41, endPoint x: 792, endPoint y: 38, distance: 154.4
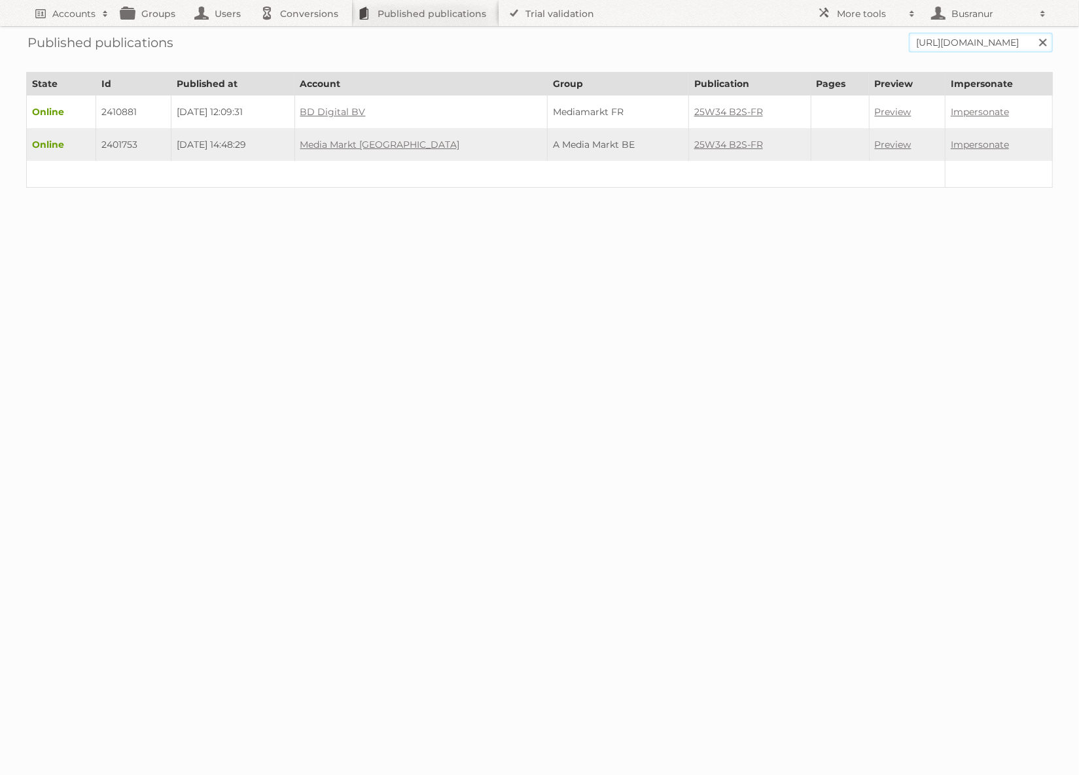
click at [792, 38] on form "[URL][DOMAIN_NAME] Search" at bounding box center [539, 43] width 1026 height 20
type input "testaccount/test-12"
click at [1032, 33] on input "Search" at bounding box center [1042, 43] width 20 height 20
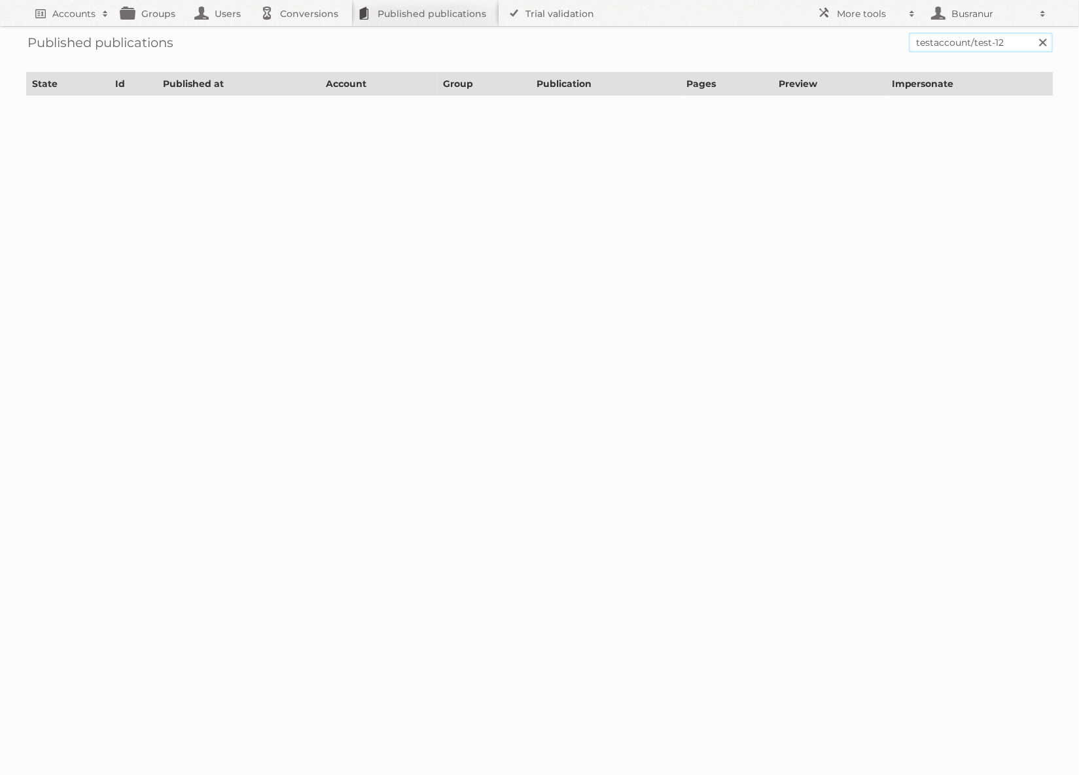
click at [973, 39] on input "testaccount/test-12" at bounding box center [981, 43] width 144 height 20
type input "test-12"
click at [1032, 33] on input "Search" at bounding box center [1042, 43] width 20 height 20
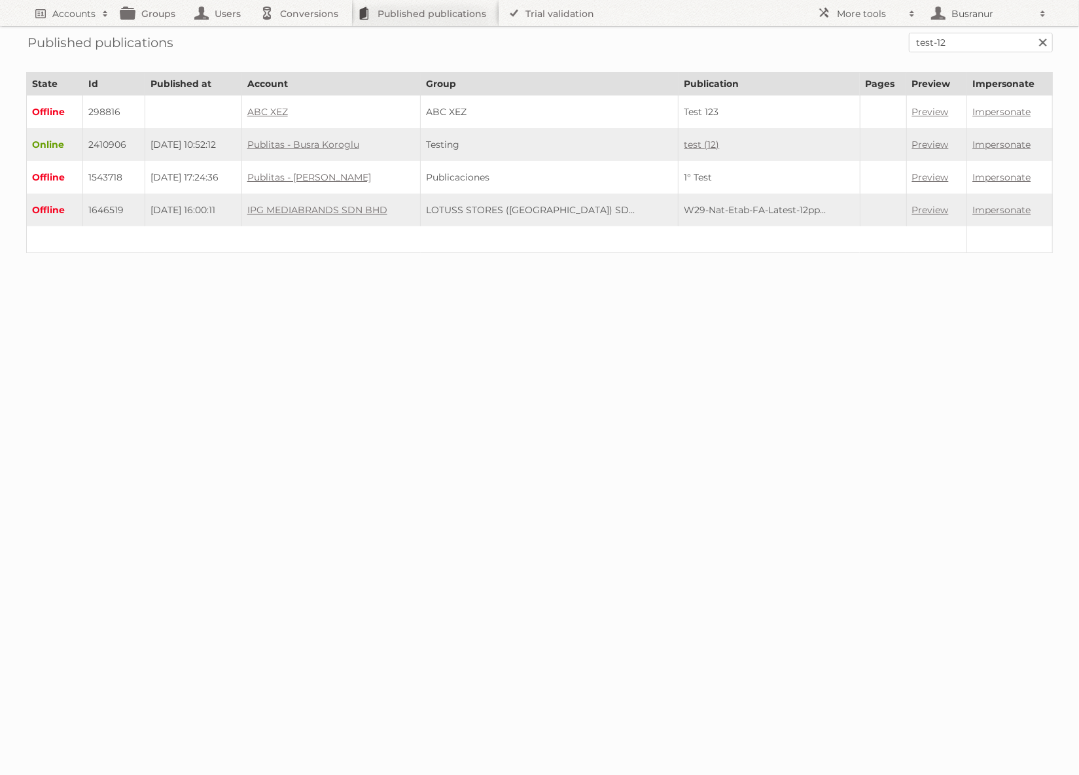
click at [99, 142] on td "2410906" at bounding box center [113, 144] width 62 height 33
copy td "2410906"
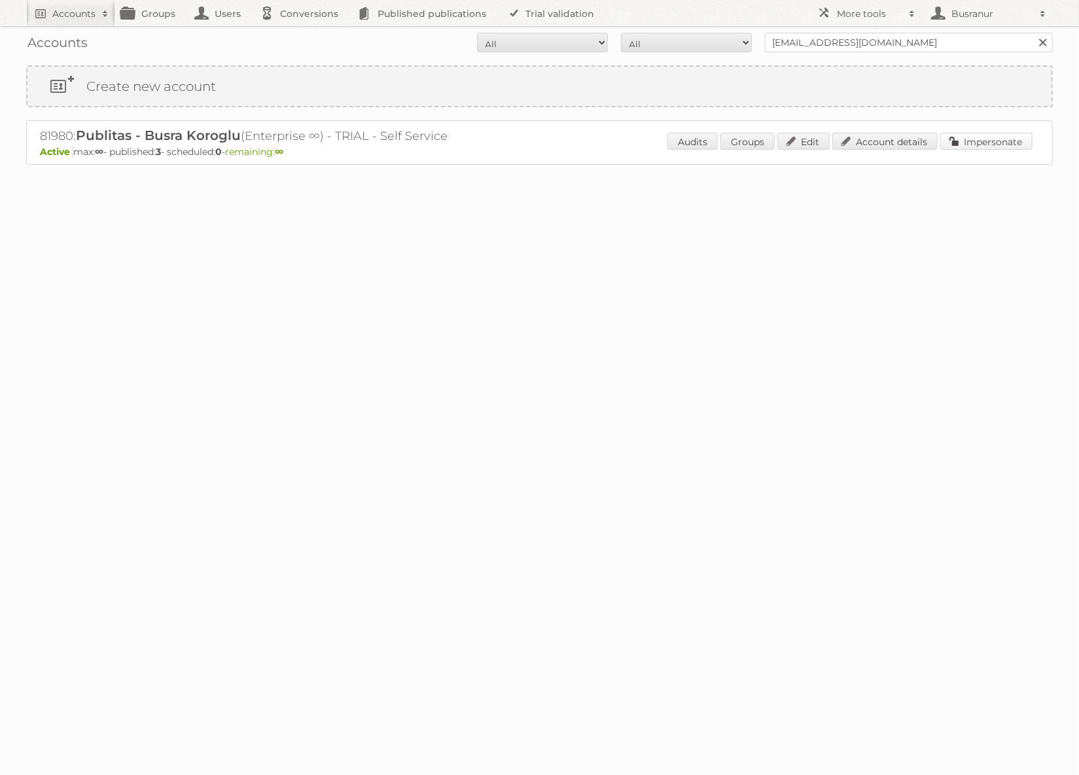
click at [1000, 137] on link "Impersonate" at bounding box center [986, 141] width 92 height 17
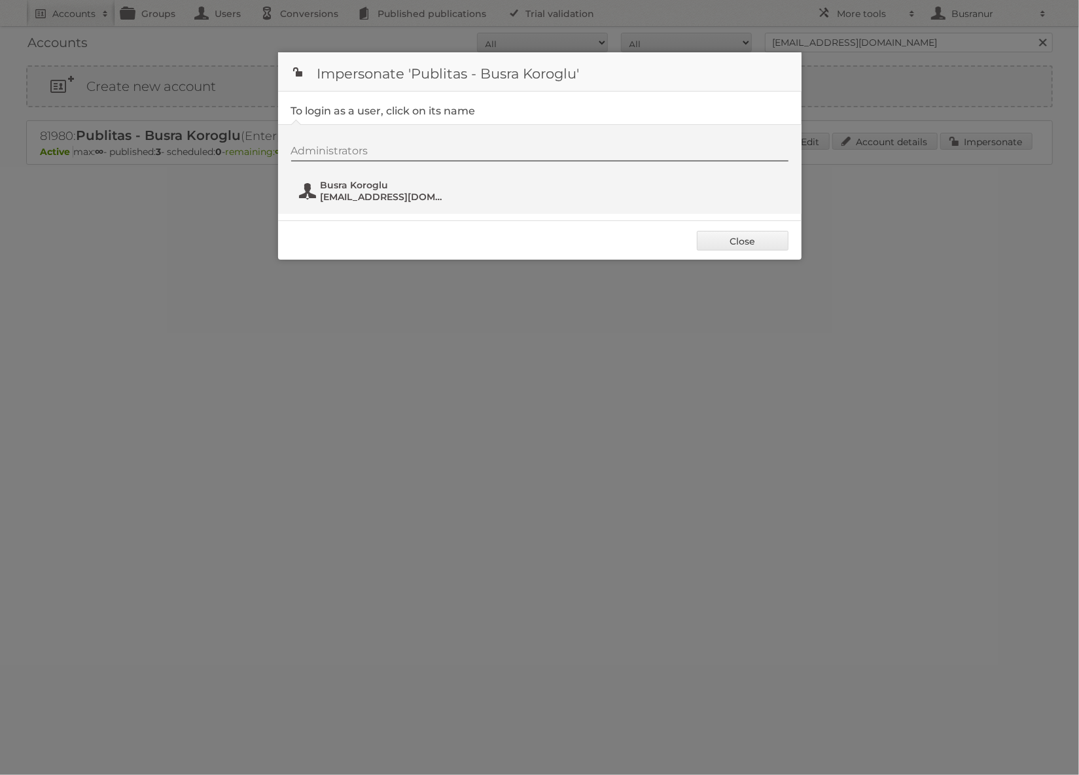
drag, startPoint x: 392, startPoint y: 175, endPoint x: 365, endPoint y: 196, distance: 34.0
click at [392, 175] on div "Administrators Busra Koroglu [EMAIL_ADDRESS][DOMAIN_NAME]" at bounding box center [546, 176] width 510 height 63
click at [365, 196] on span "[EMAIL_ADDRESS][DOMAIN_NAME]" at bounding box center [384, 197] width 127 height 12
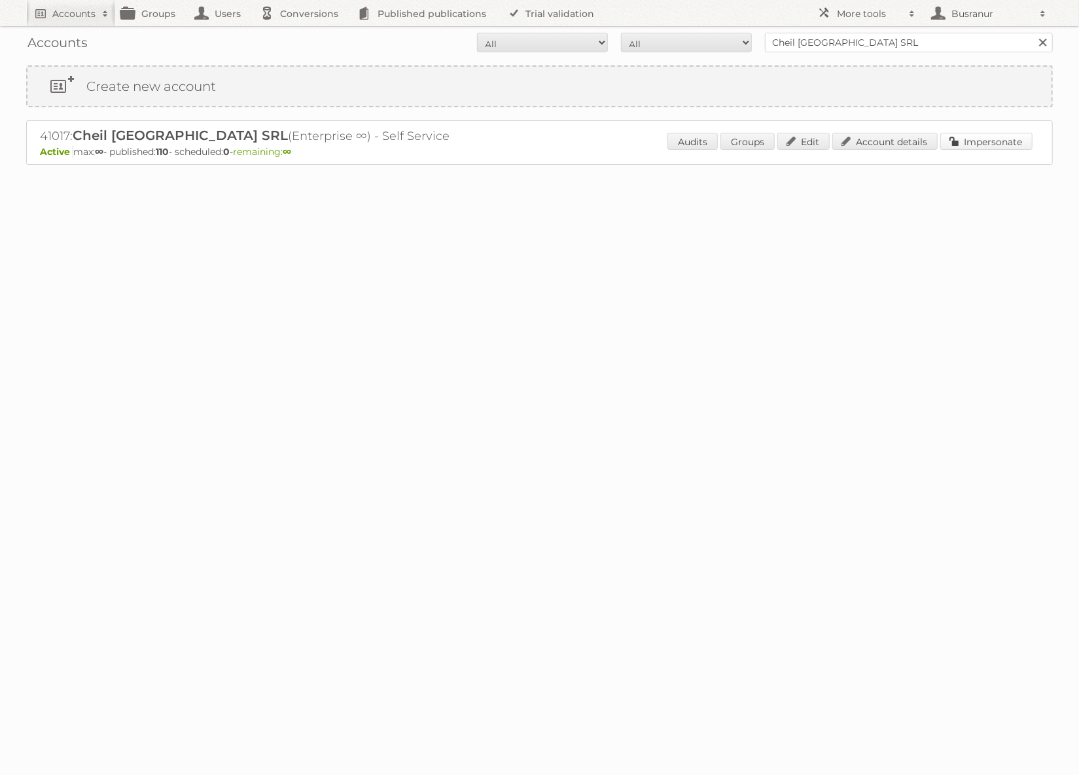
click at [984, 139] on link "Impersonate" at bounding box center [986, 141] width 92 height 17
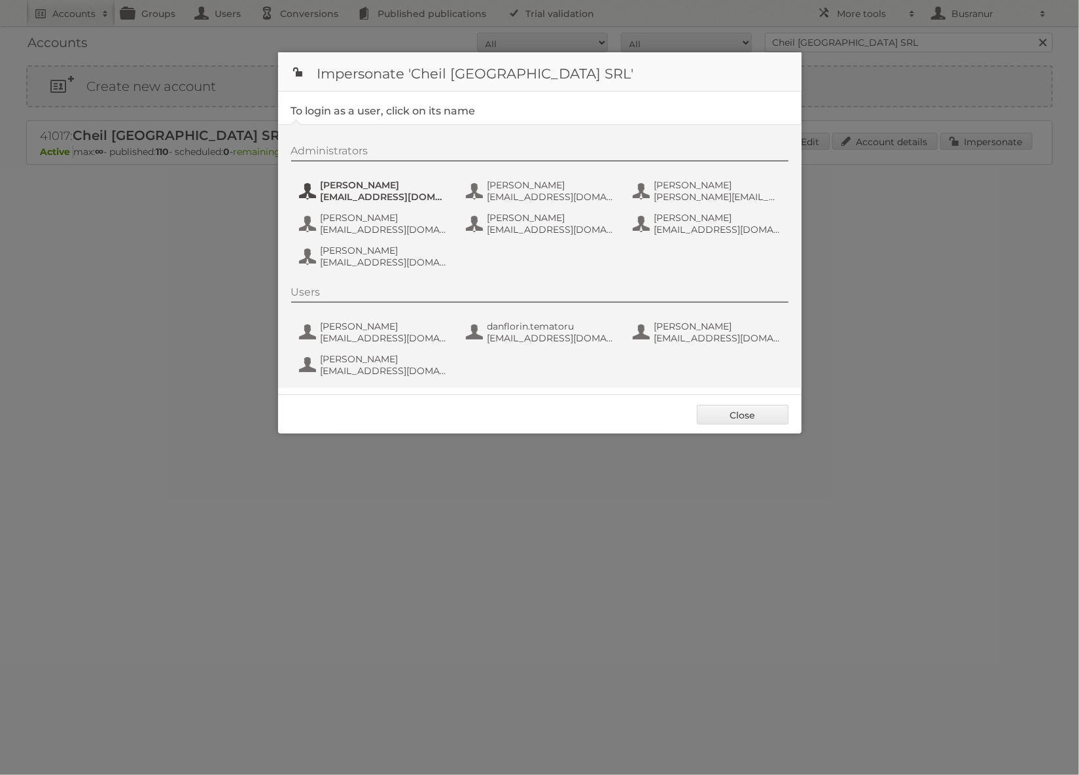
click at [374, 188] on span "Andrea Damian" at bounding box center [384, 185] width 127 height 12
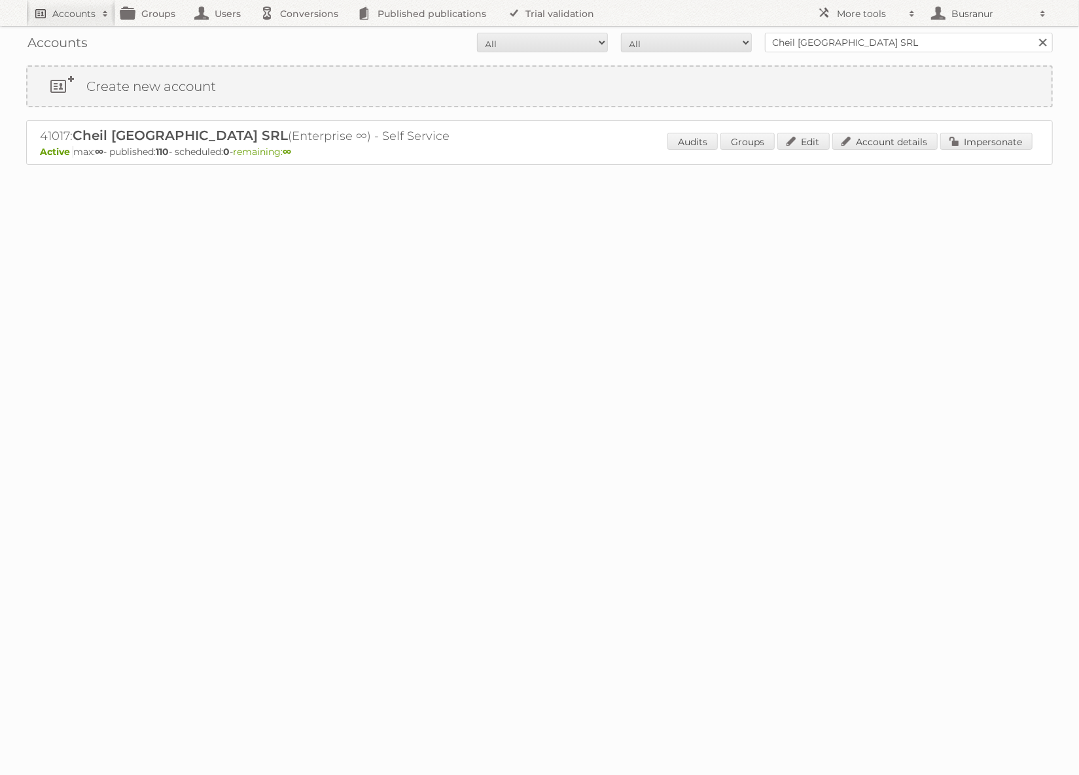
click at [65, 13] on h2 "Accounts" at bounding box center [73, 13] width 43 height 13
click at [302, 33] on input "Search" at bounding box center [312, 43] width 20 height 20
click at [962, 139] on link "Impersonate" at bounding box center [986, 141] width 92 height 17
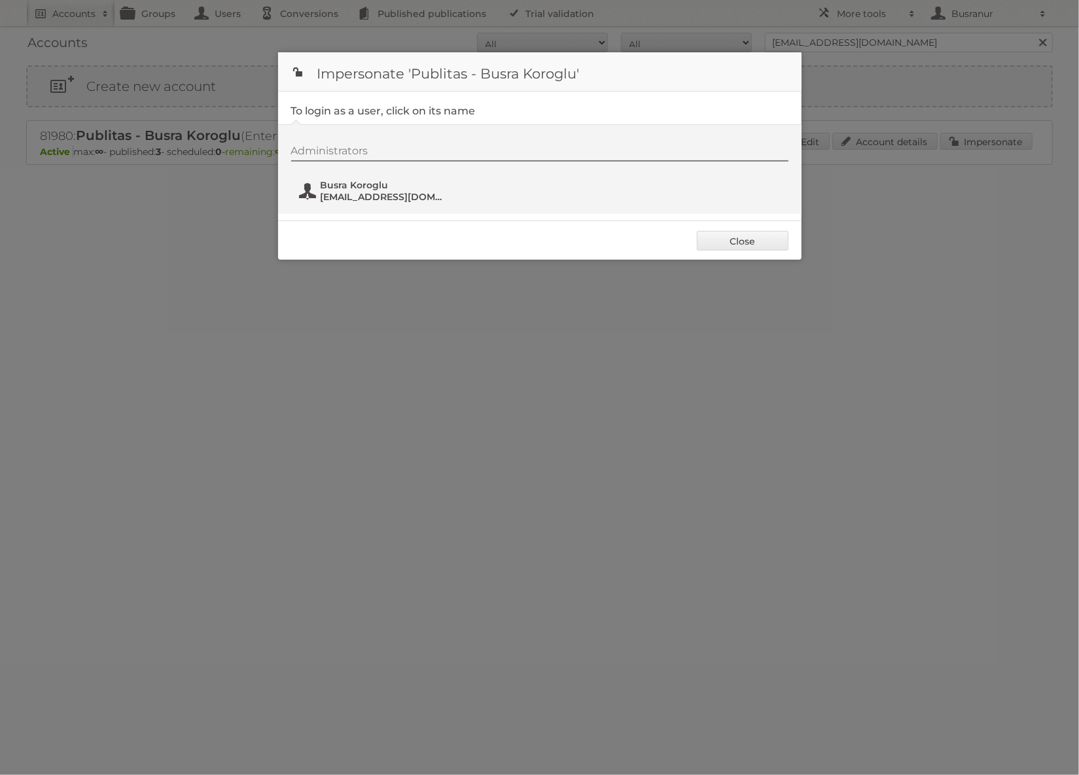
click at [370, 198] on span "[EMAIL_ADDRESS][DOMAIN_NAME]" at bounding box center [384, 197] width 127 height 12
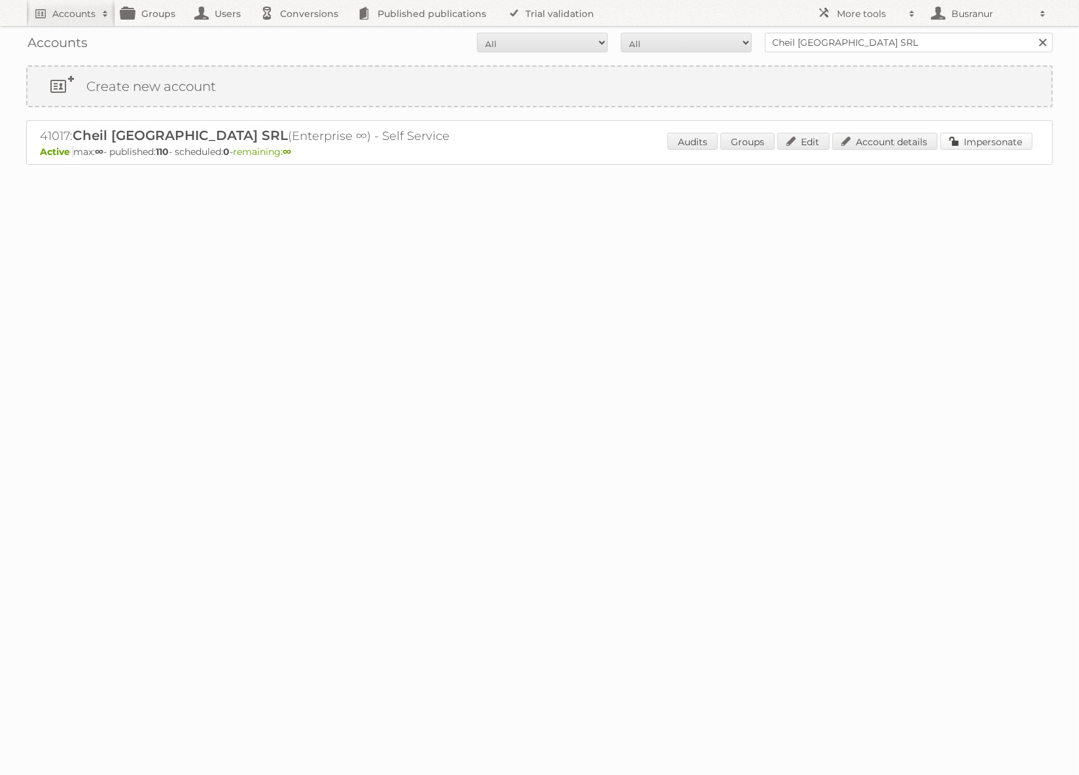
click at [993, 145] on link "Impersonate" at bounding box center [986, 141] width 92 height 17
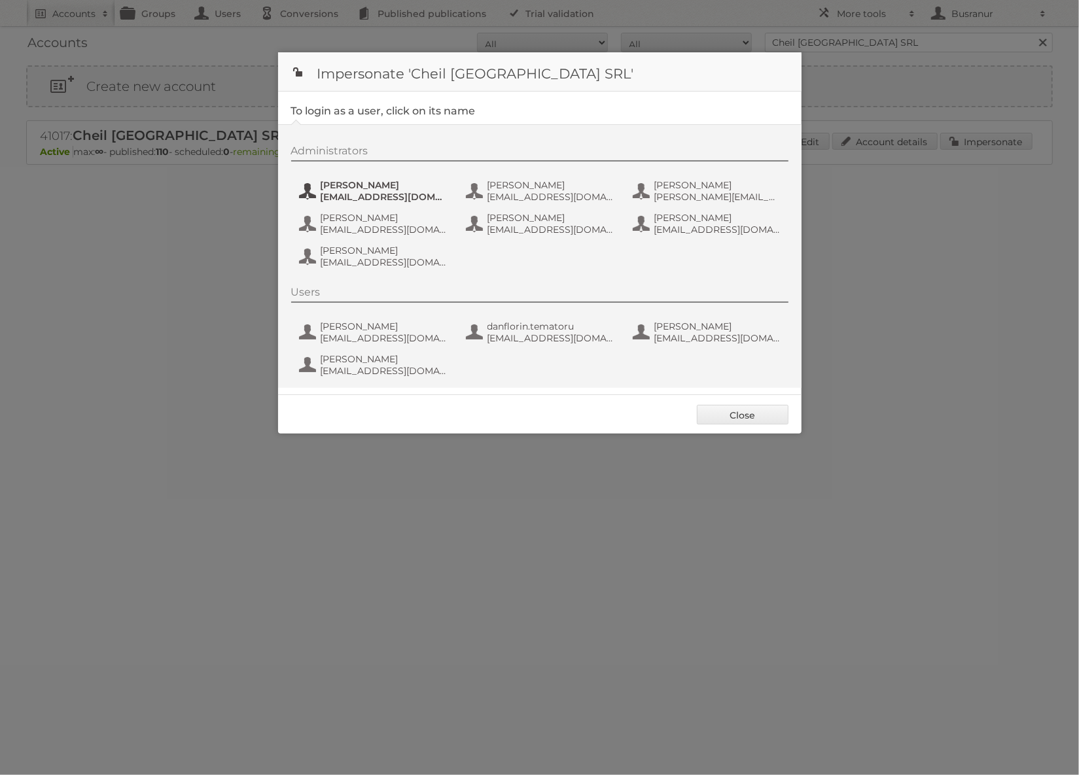
click at [353, 188] on span "[PERSON_NAME]" at bounding box center [384, 185] width 127 height 12
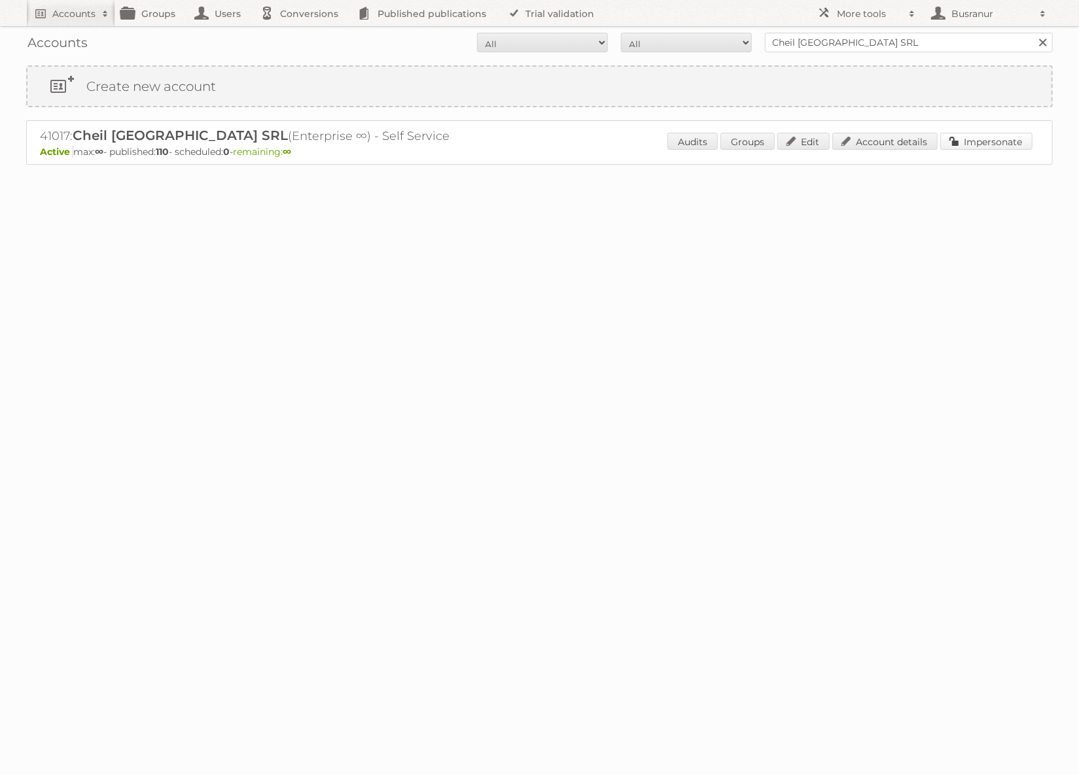
click at [1009, 145] on link "Impersonate" at bounding box center [986, 141] width 92 height 17
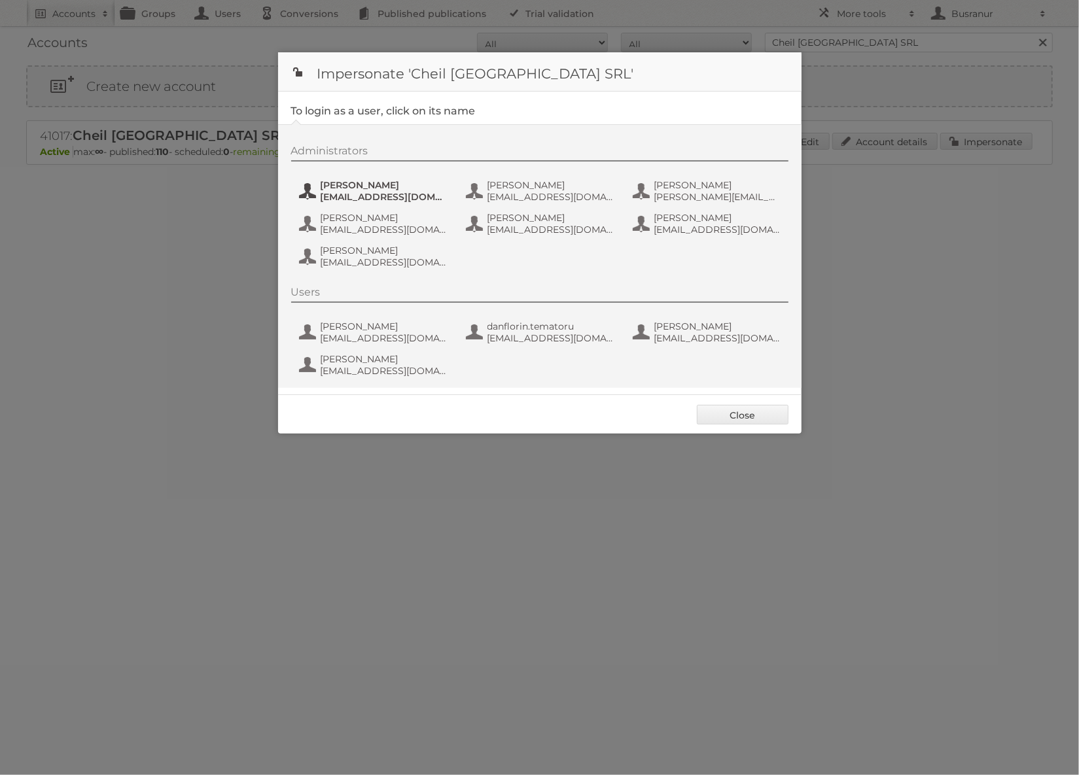
click at [352, 178] on button "[PERSON_NAME] [PERSON_NAME][EMAIL_ADDRESS][DOMAIN_NAME]" at bounding box center [375, 191] width 154 height 26
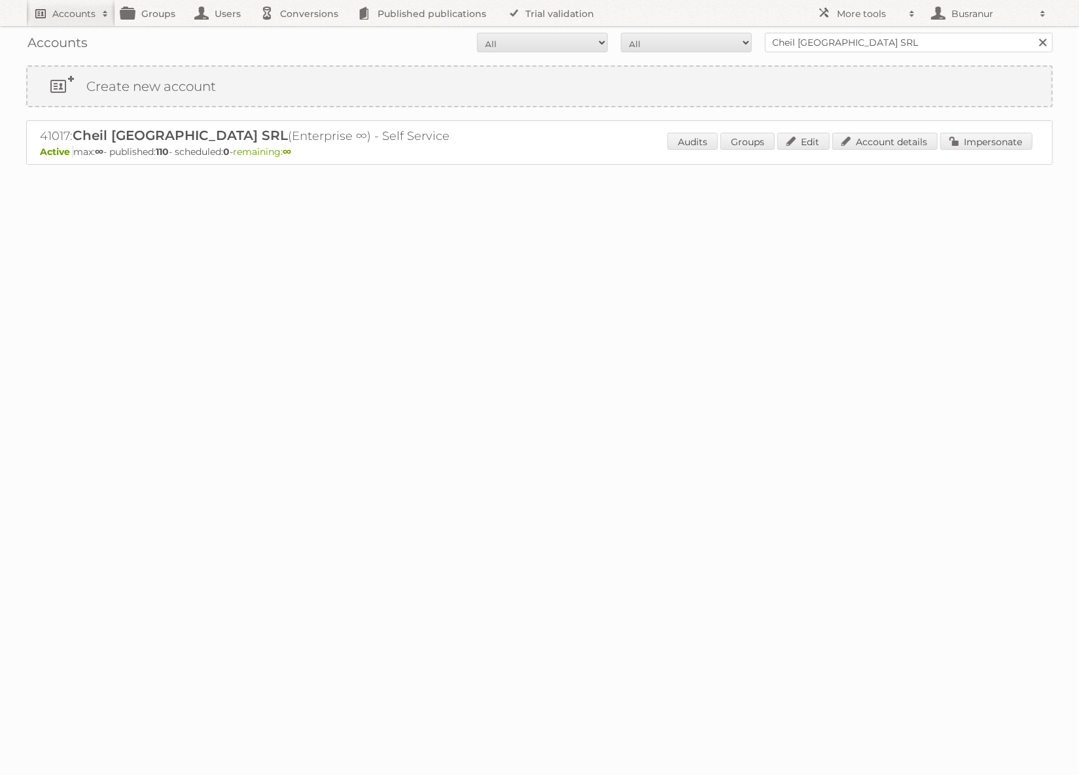
click at [77, 14] on h2 "Accounts" at bounding box center [73, 13] width 43 height 13
click at [302, 33] on input "Search" at bounding box center [312, 43] width 20 height 20
click at [990, 136] on link "Impersonate" at bounding box center [986, 141] width 92 height 17
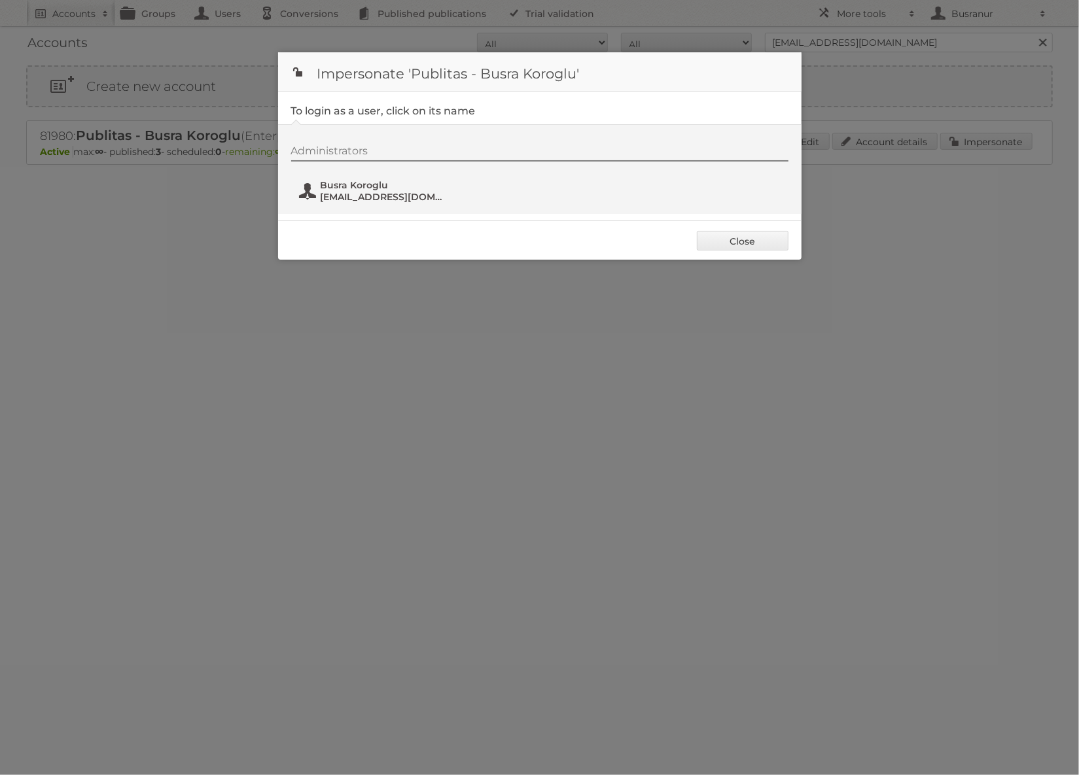
click at [364, 181] on span "Busra Koroglu" at bounding box center [384, 185] width 127 height 12
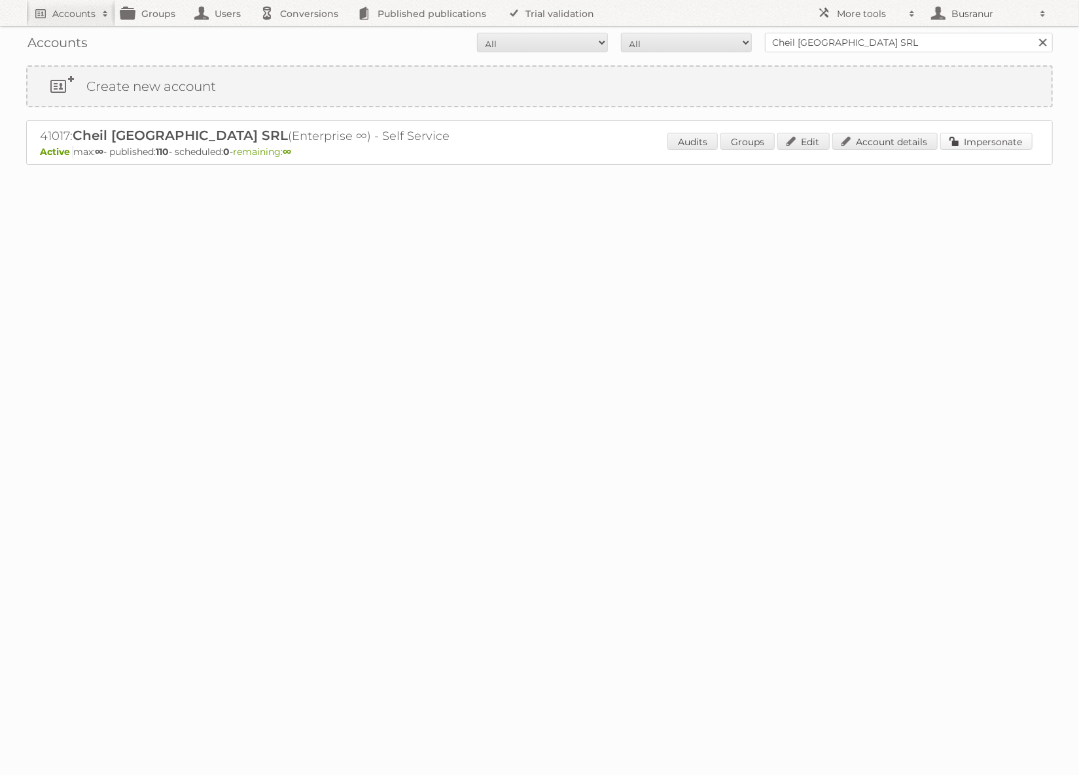
click at [992, 144] on link "Impersonate" at bounding box center [986, 141] width 92 height 17
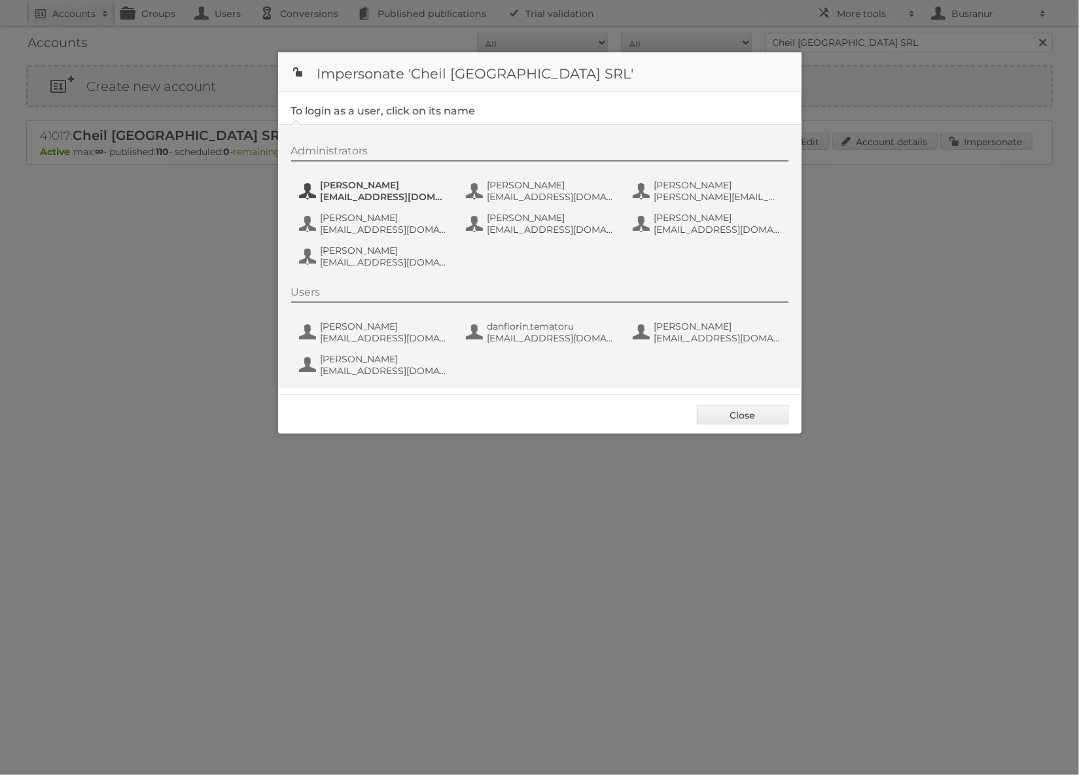
click at [378, 191] on span "andrea_damian@supeco.ro" at bounding box center [384, 197] width 127 height 12
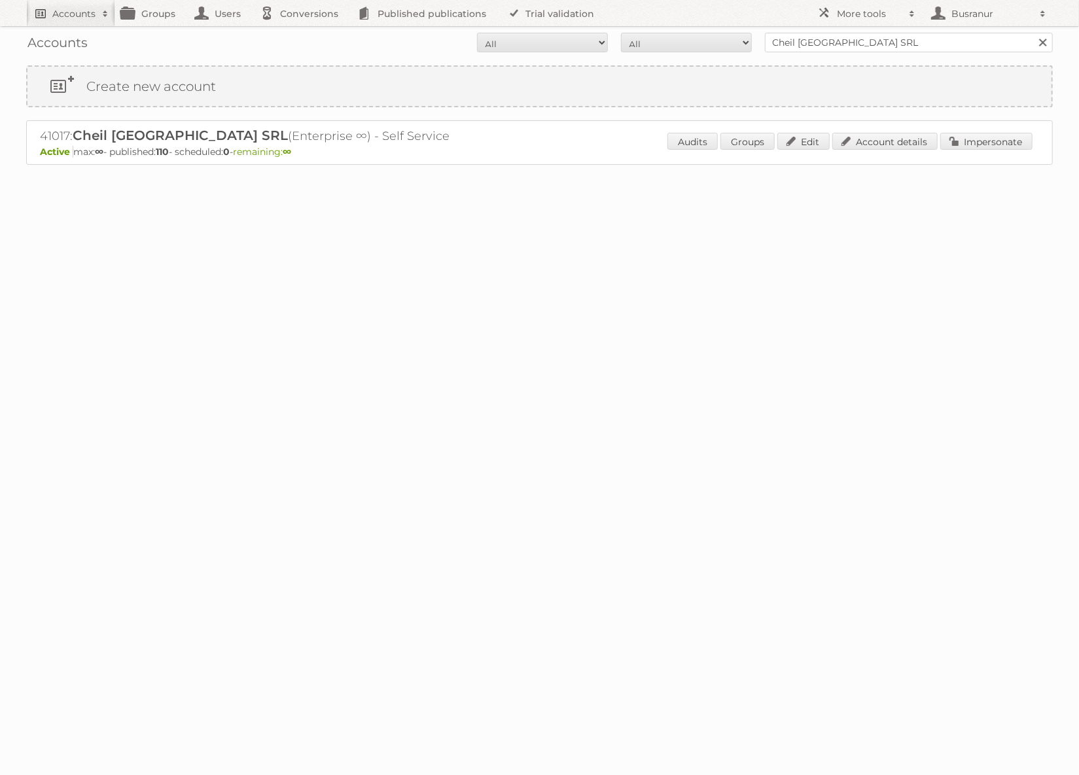
click at [70, 14] on h2 "Accounts" at bounding box center [73, 13] width 43 height 13
click at [302, 33] on input "Search" at bounding box center [312, 43] width 20 height 20
click at [1011, 139] on link "Impersonate" at bounding box center [986, 141] width 92 height 17
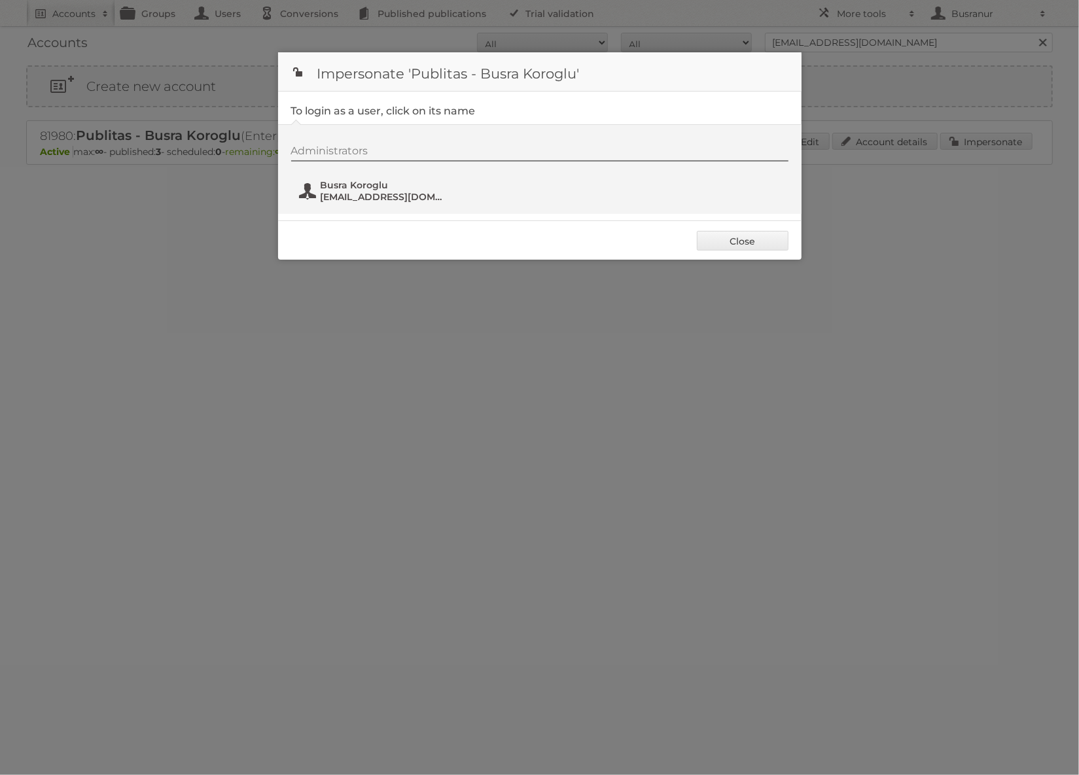
click at [334, 183] on span "Busra Koroglu" at bounding box center [384, 185] width 127 height 12
